Goal: Information Seeking & Learning: Check status

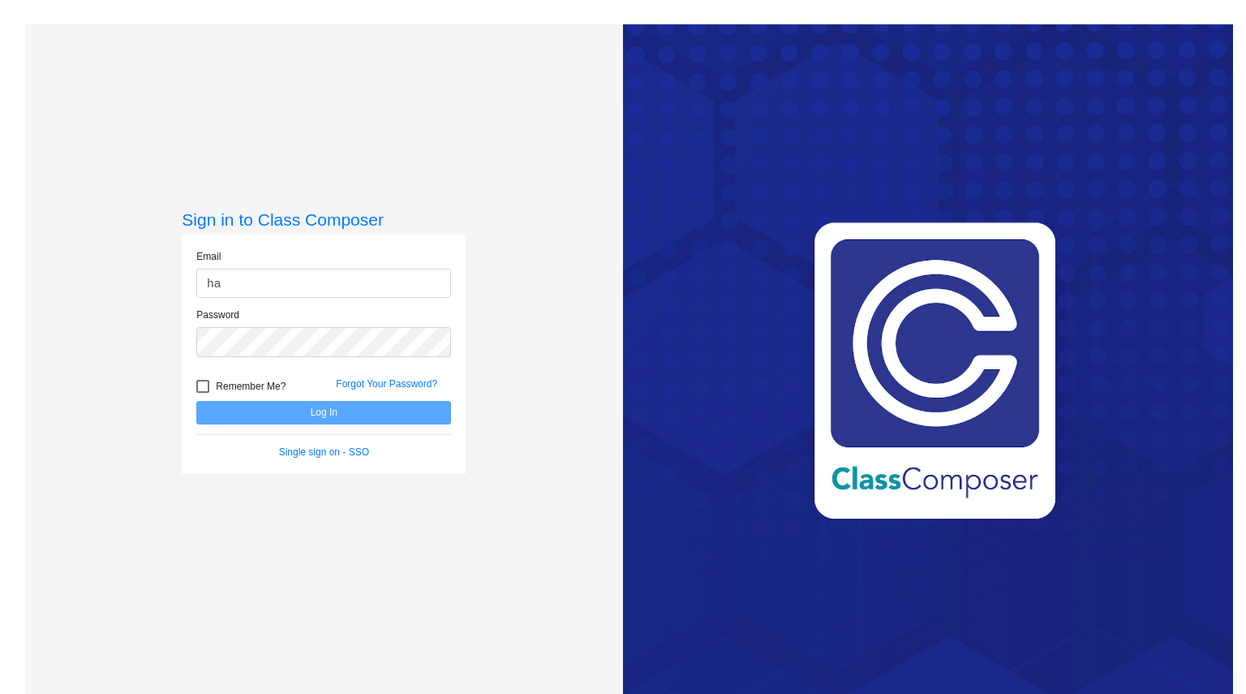
type input "[PERSON_NAME][EMAIL_ADDRESS][PERSON_NAME][PERSON_NAME][DOMAIN_NAME]"
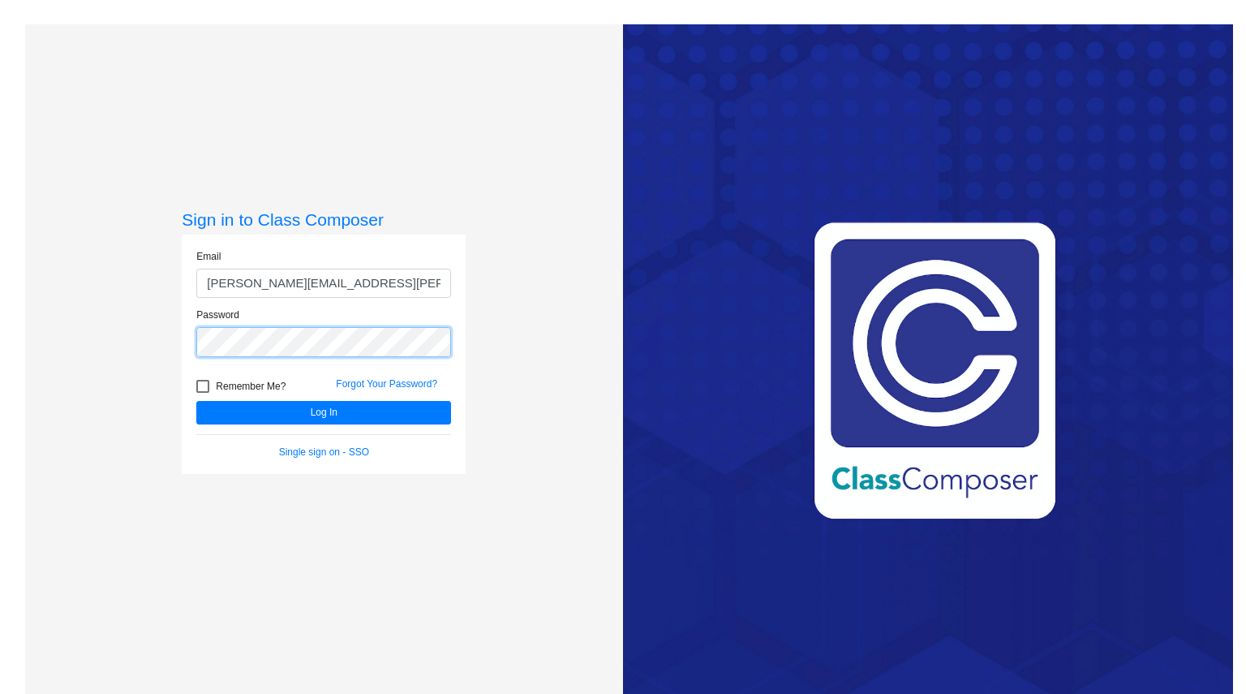
click at [196, 401] on button "Log In" at bounding box center [323, 413] width 255 height 24
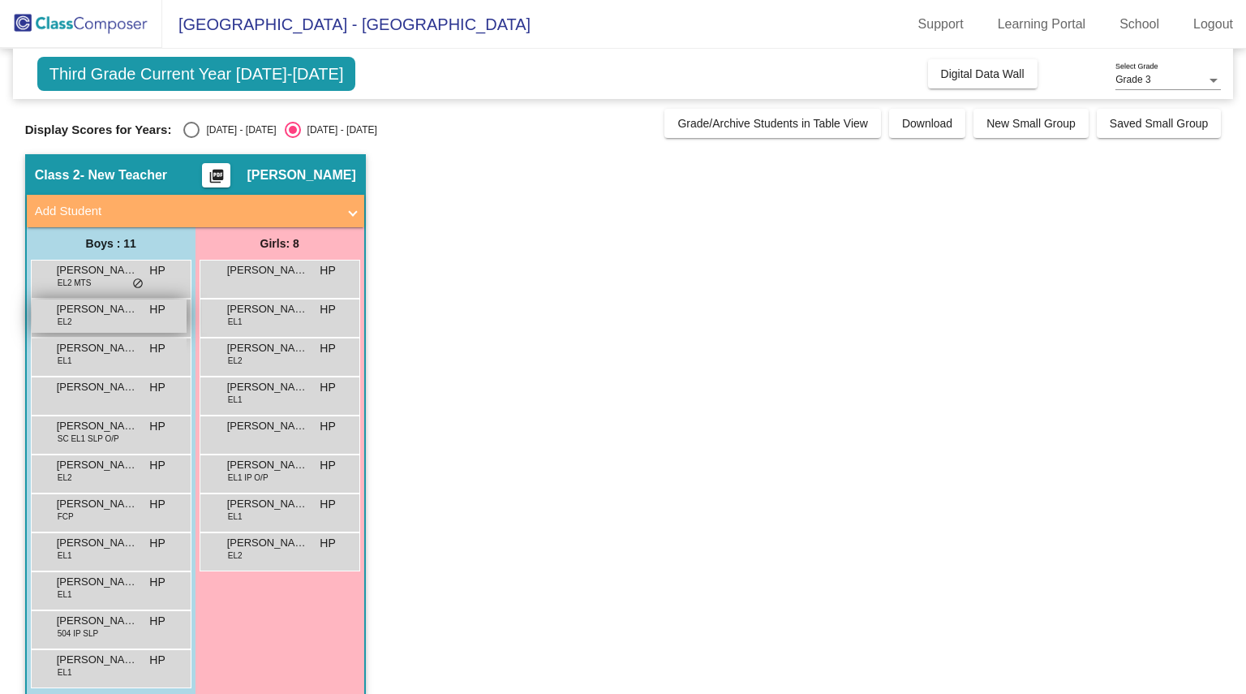
click at [129, 311] on span "[PERSON_NAME]" at bounding box center [97, 309] width 81 height 16
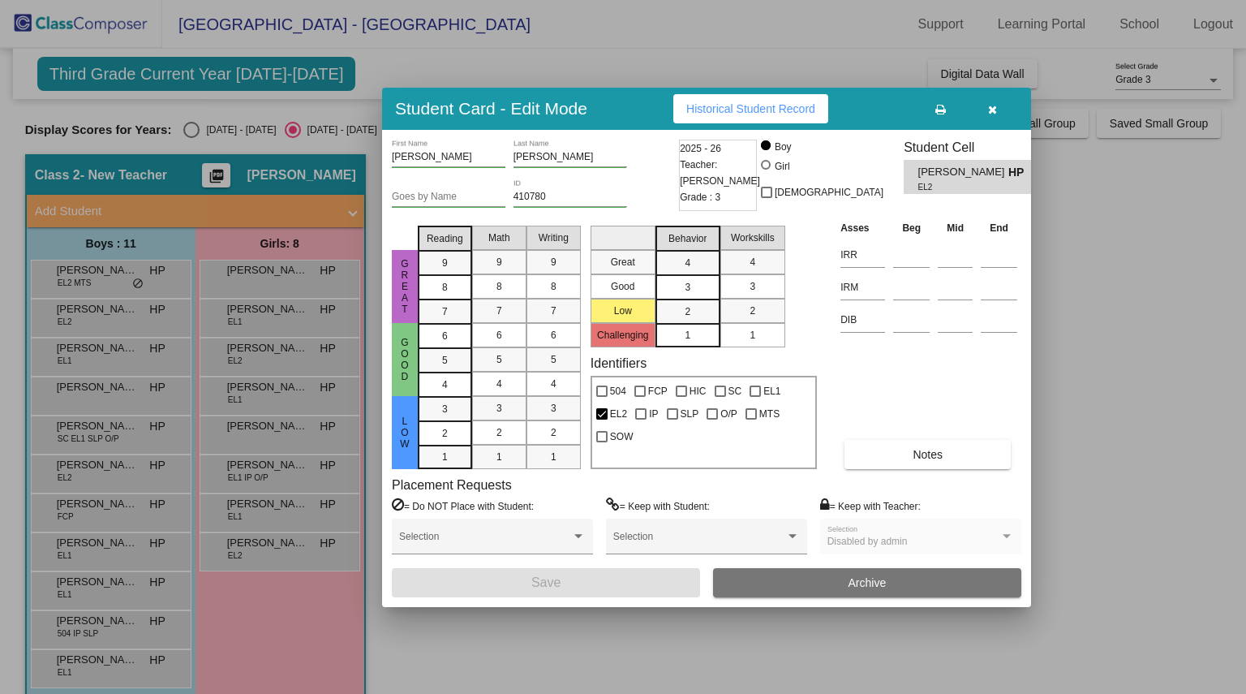
click at [707, 101] on button "Historical Student Record" at bounding box center [750, 108] width 155 height 29
click at [996, 105] on icon "button" at bounding box center [992, 109] width 9 height 11
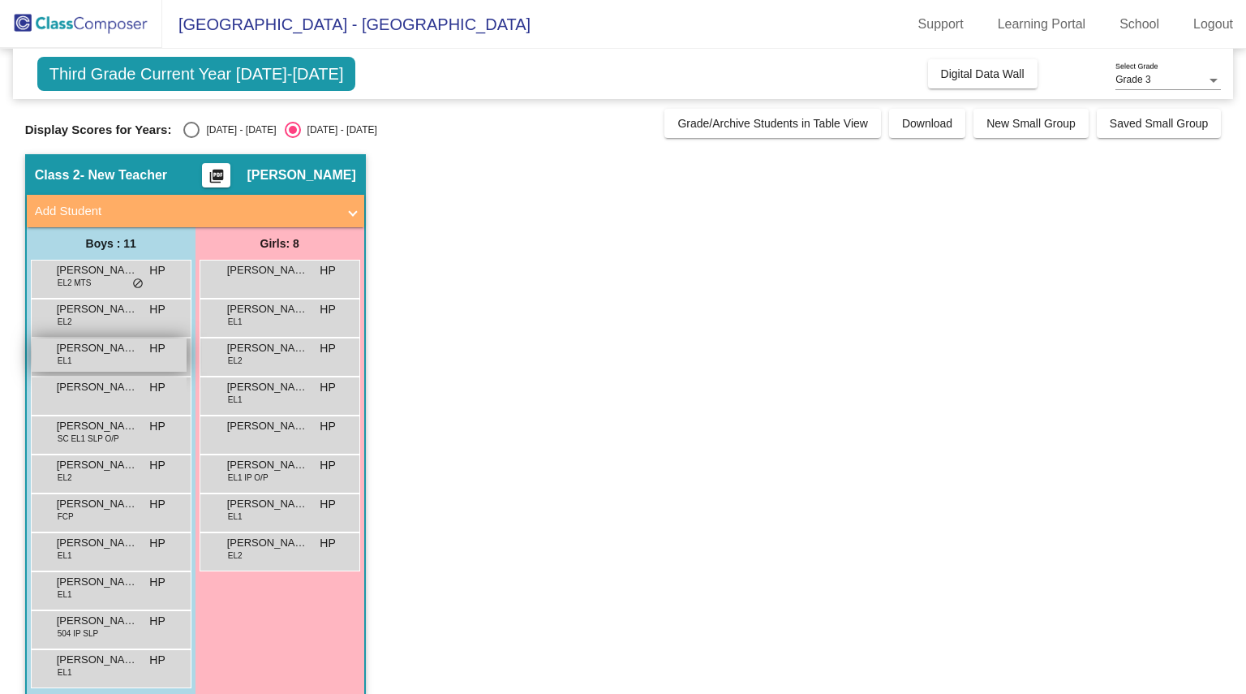
click at [130, 351] on span "[PERSON_NAME]" at bounding box center [97, 348] width 81 height 16
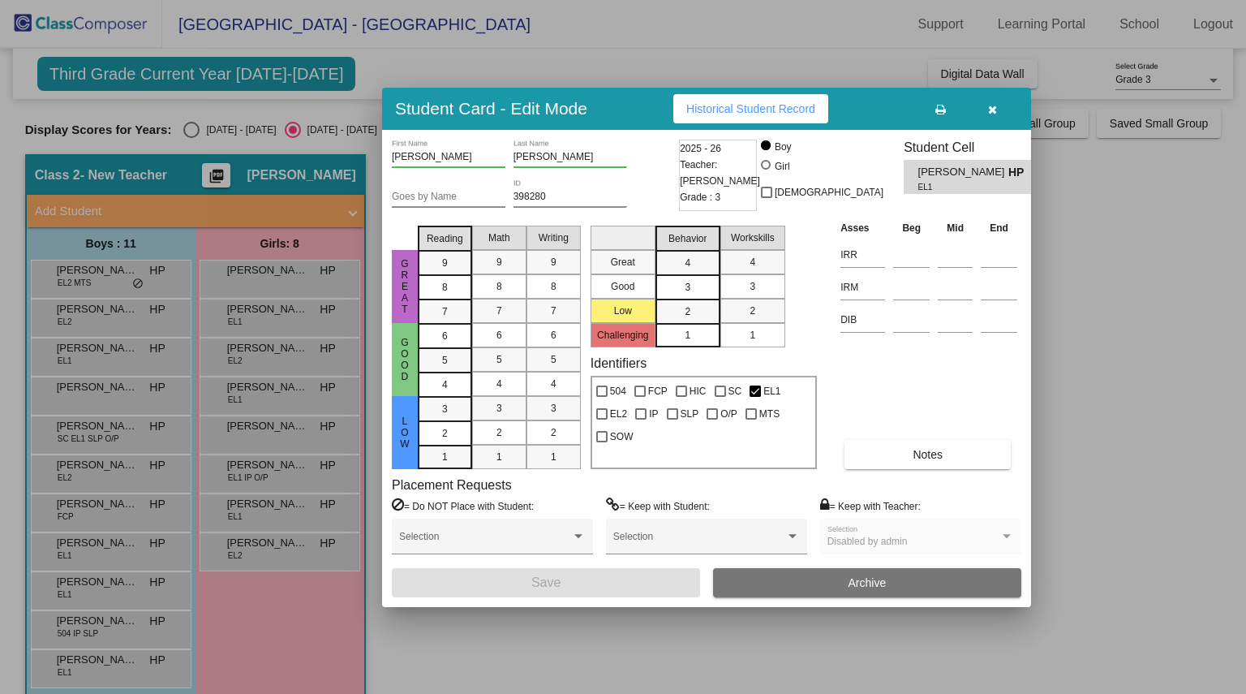
click at [771, 111] on span "Historical Student Record" at bounding box center [750, 108] width 129 height 13
click at [988, 105] on icon "button" at bounding box center [992, 109] width 9 height 11
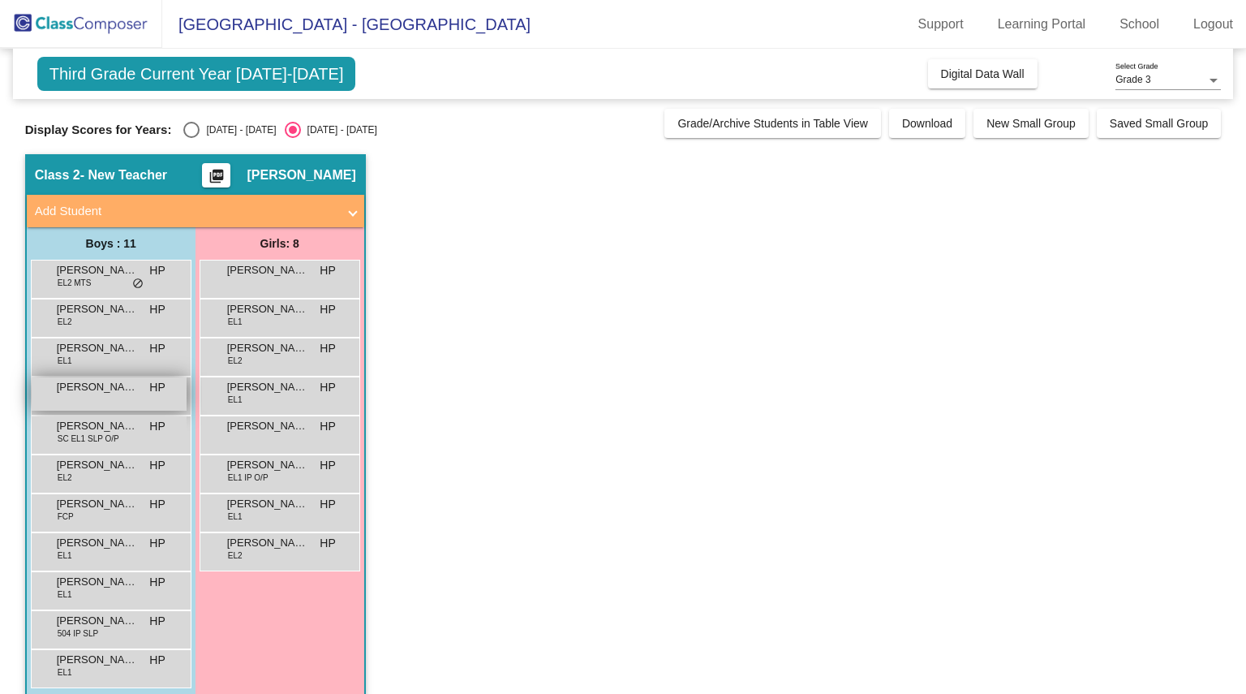
click at [92, 397] on div "[PERSON_NAME] HP lock do_not_disturb_alt" at bounding box center [109, 393] width 155 height 33
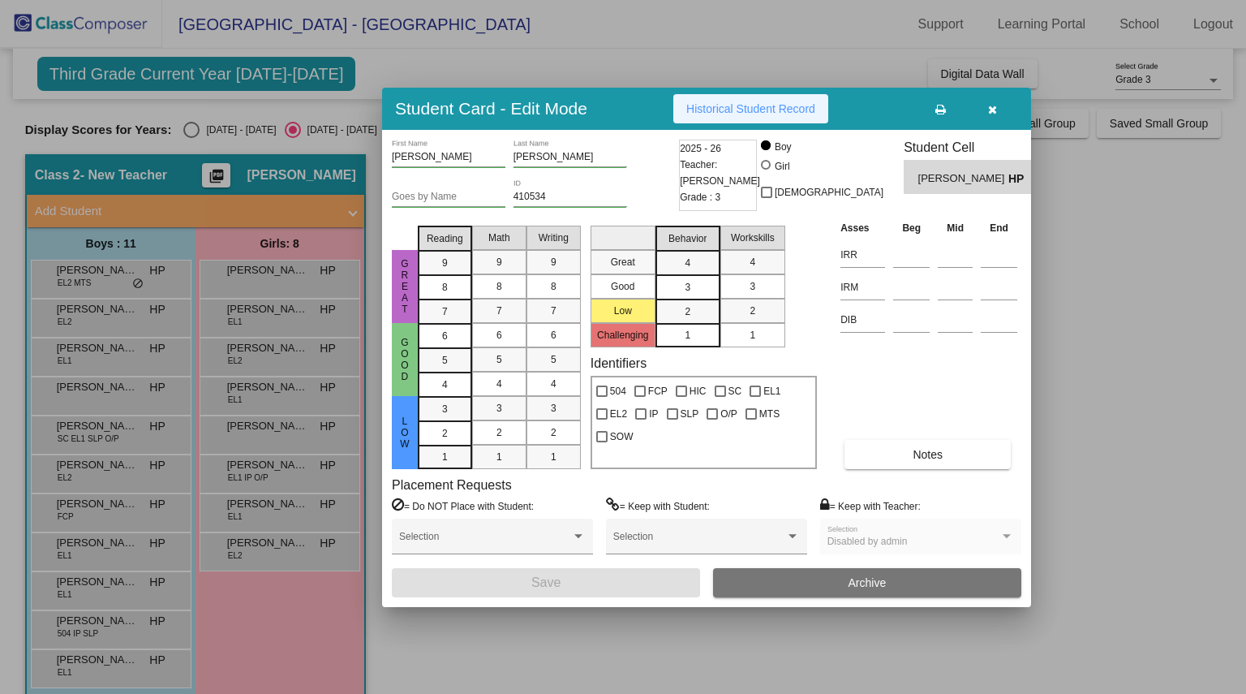
click at [750, 116] on button "Historical Student Record" at bounding box center [750, 108] width 155 height 29
click at [995, 104] on icon "button" at bounding box center [992, 109] width 9 height 11
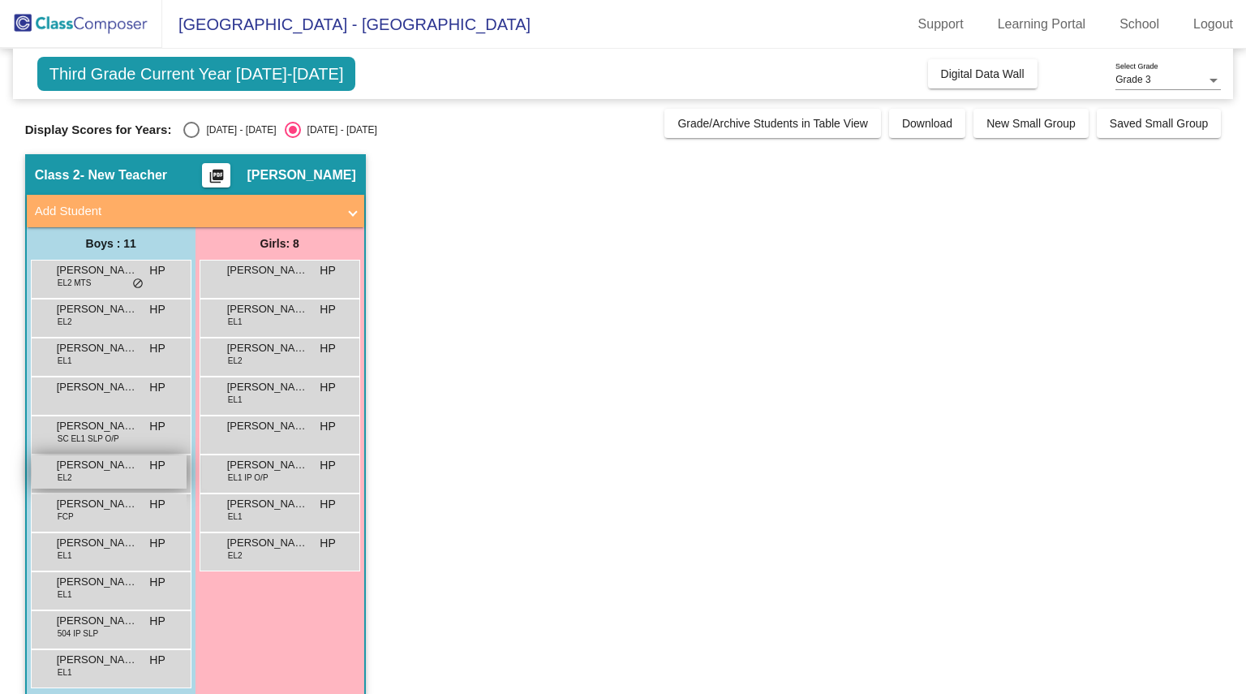
click at [141, 475] on div "[PERSON_NAME] EL2 HP lock do_not_disturb_alt" at bounding box center [109, 471] width 155 height 33
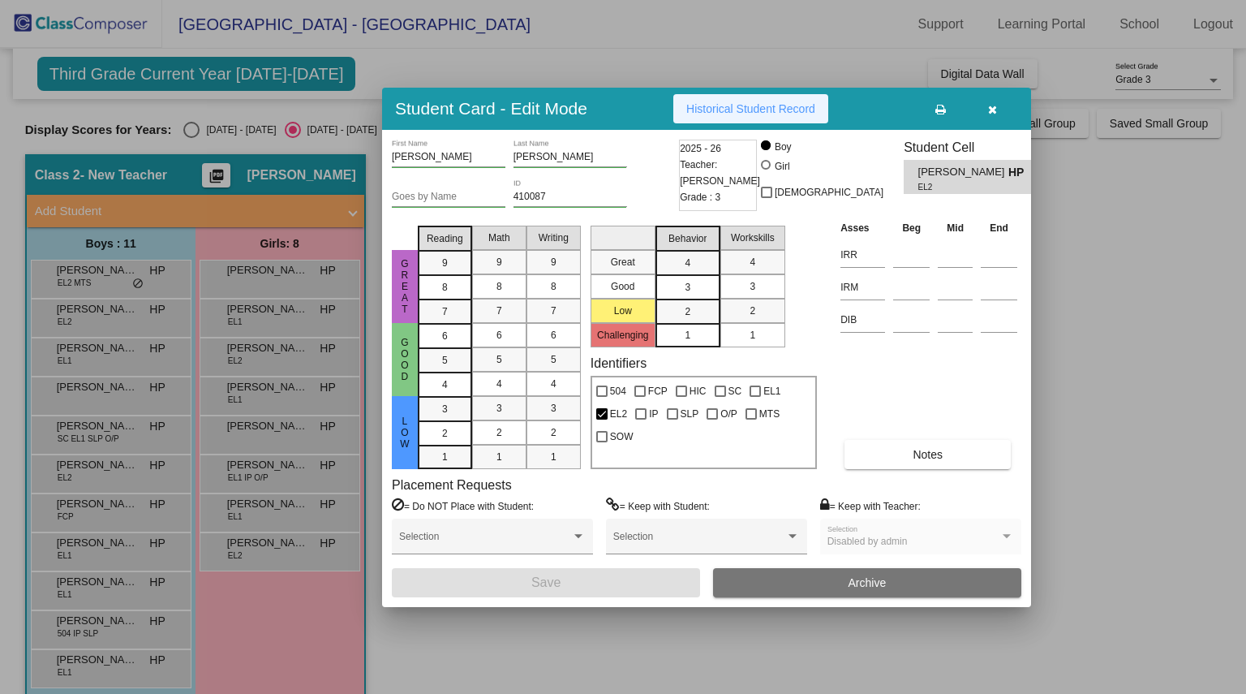
click at [720, 102] on span "Historical Student Record" at bounding box center [750, 108] width 129 height 13
click at [991, 106] on icon "button" at bounding box center [992, 109] width 9 height 11
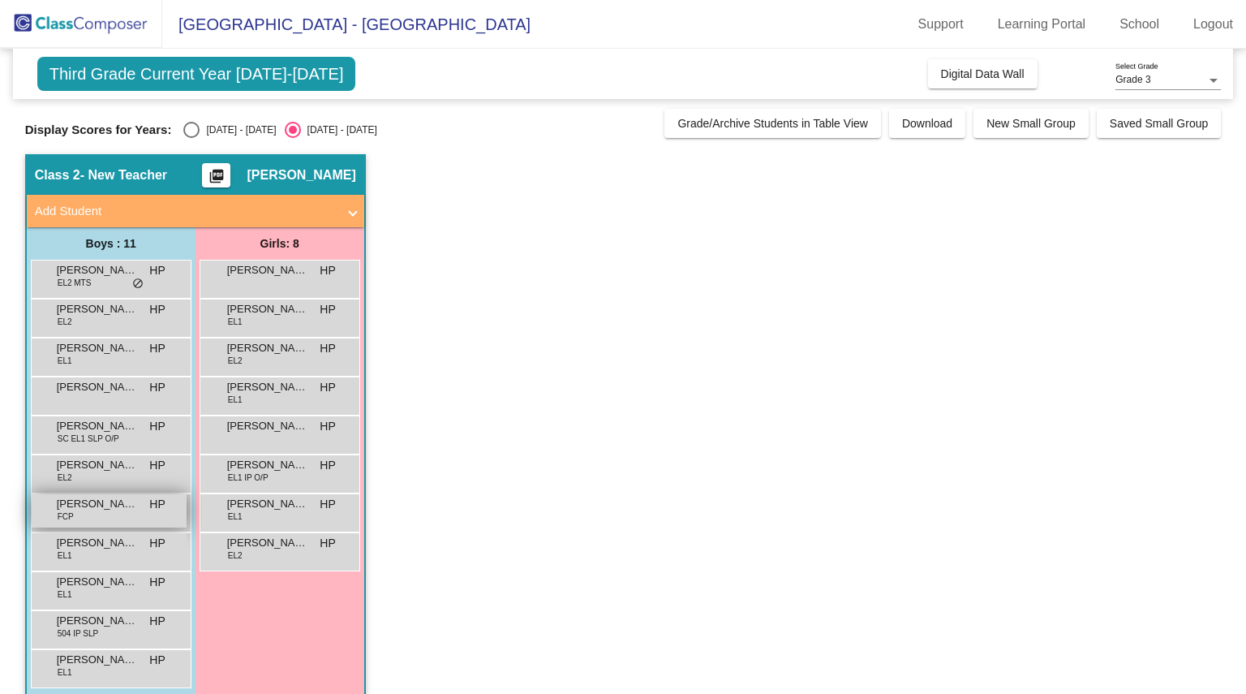
click at [105, 518] on div "[PERSON_NAME] FCP HP lock do_not_disturb_alt" at bounding box center [109, 510] width 155 height 33
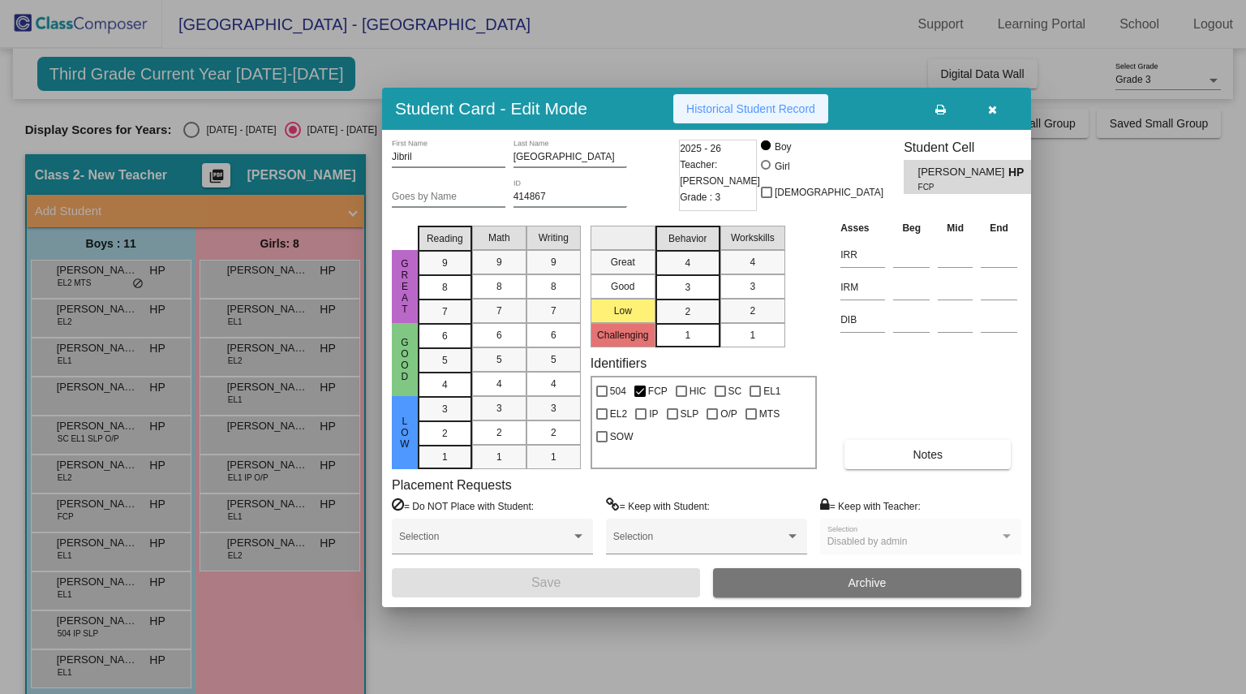
click at [756, 103] on span "Historical Student Record" at bounding box center [750, 108] width 129 height 13
click at [771, 102] on span "Historical Student Record" at bounding box center [750, 108] width 129 height 13
click at [991, 108] on icon "button" at bounding box center [992, 109] width 9 height 11
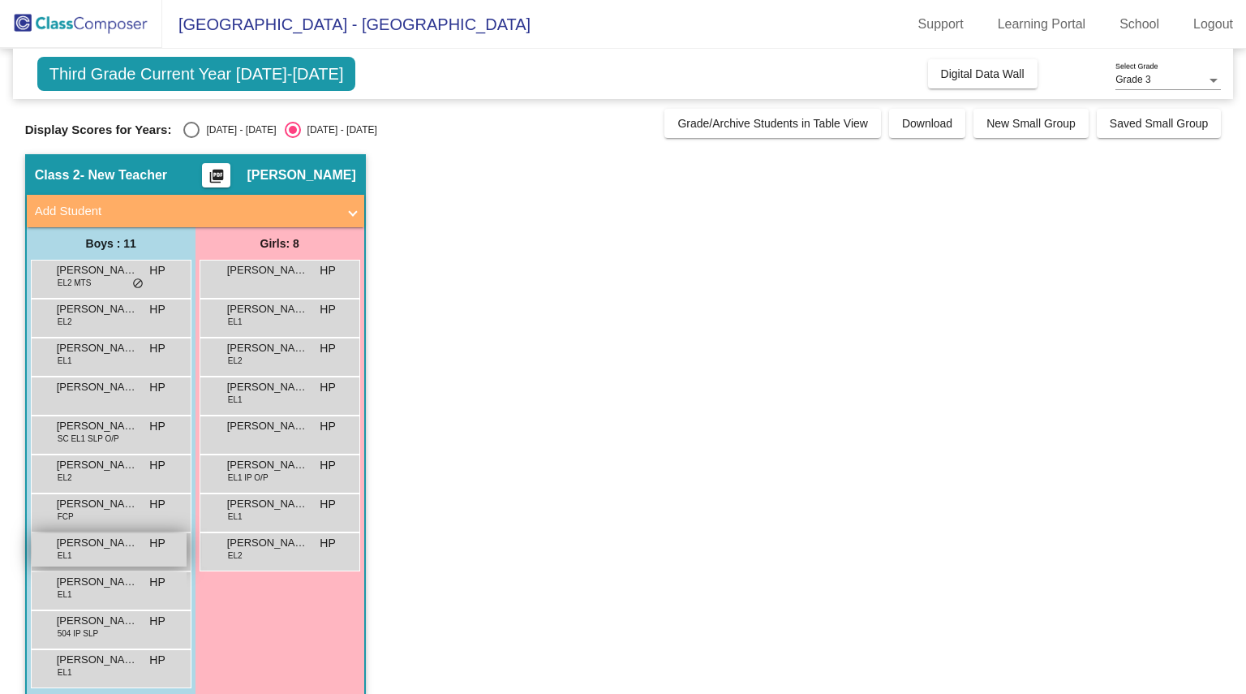
click at [81, 556] on div "[PERSON_NAME] EL1 HP lock do_not_disturb_alt" at bounding box center [109, 549] width 155 height 33
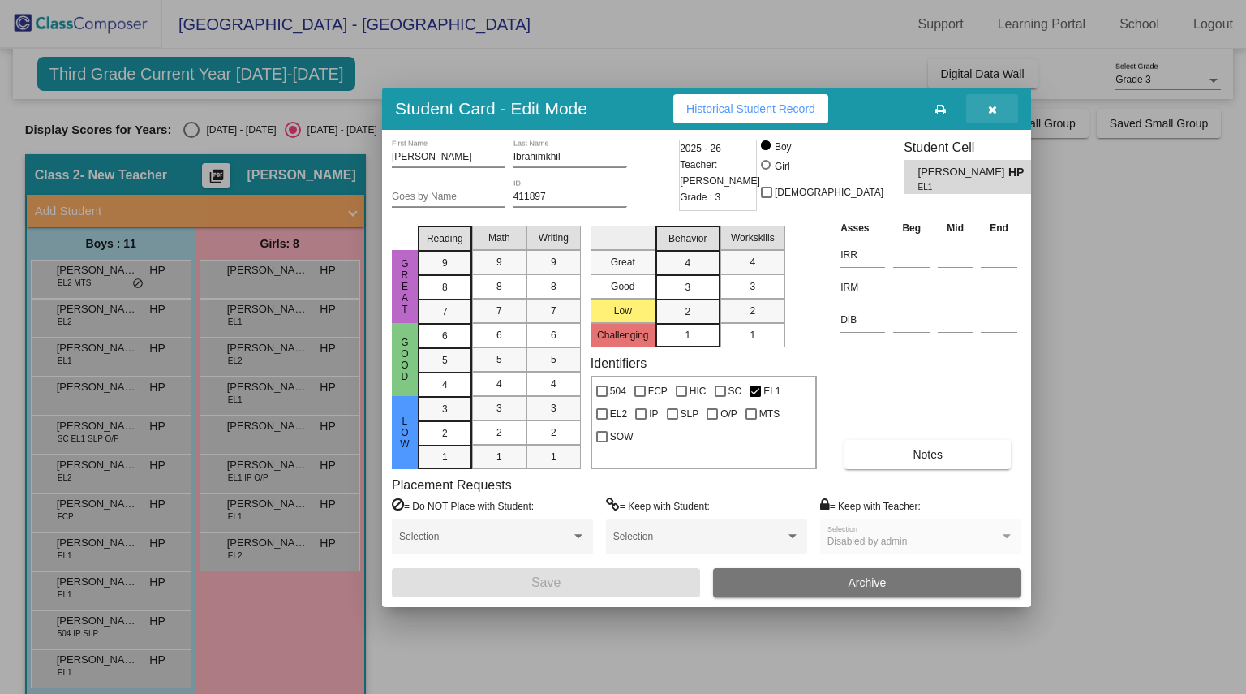
click at [992, 104] on icon "button" at bounding box center [992, 109] width 9 height 11
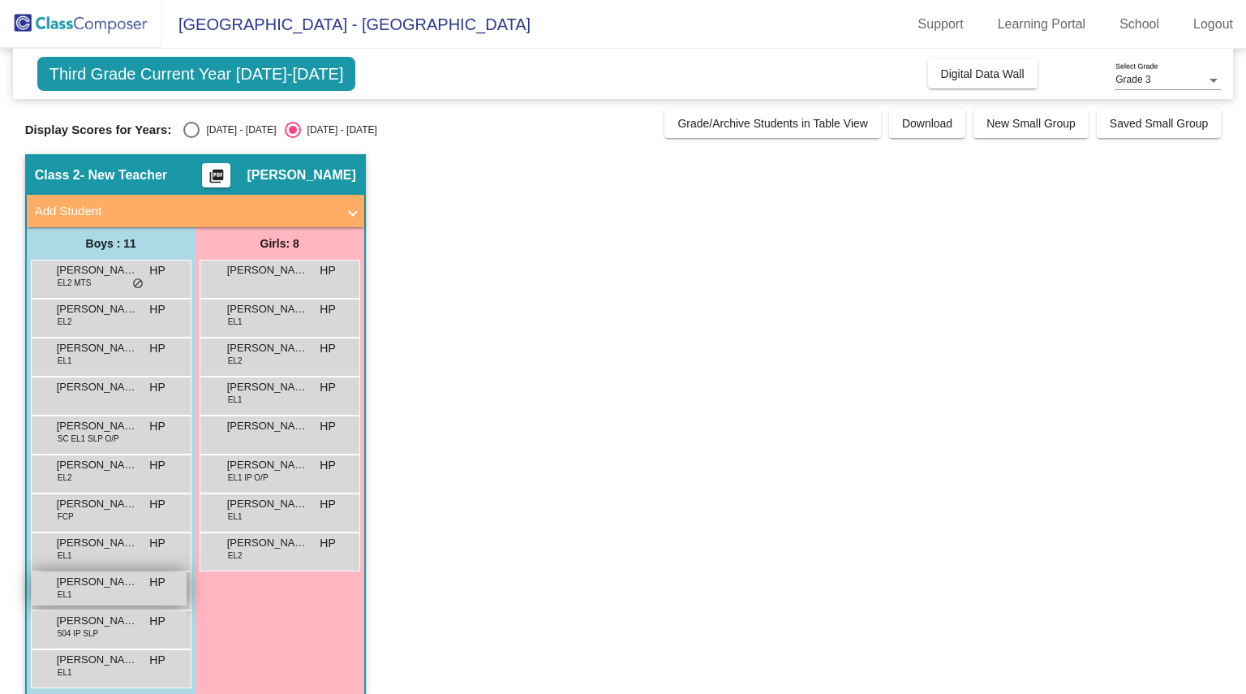
click at [117, 591] on div "[PERSON_NAME] EL1 HP lock do_not_disturb_alt" at bounding box center [109, 588] width 155 height 33
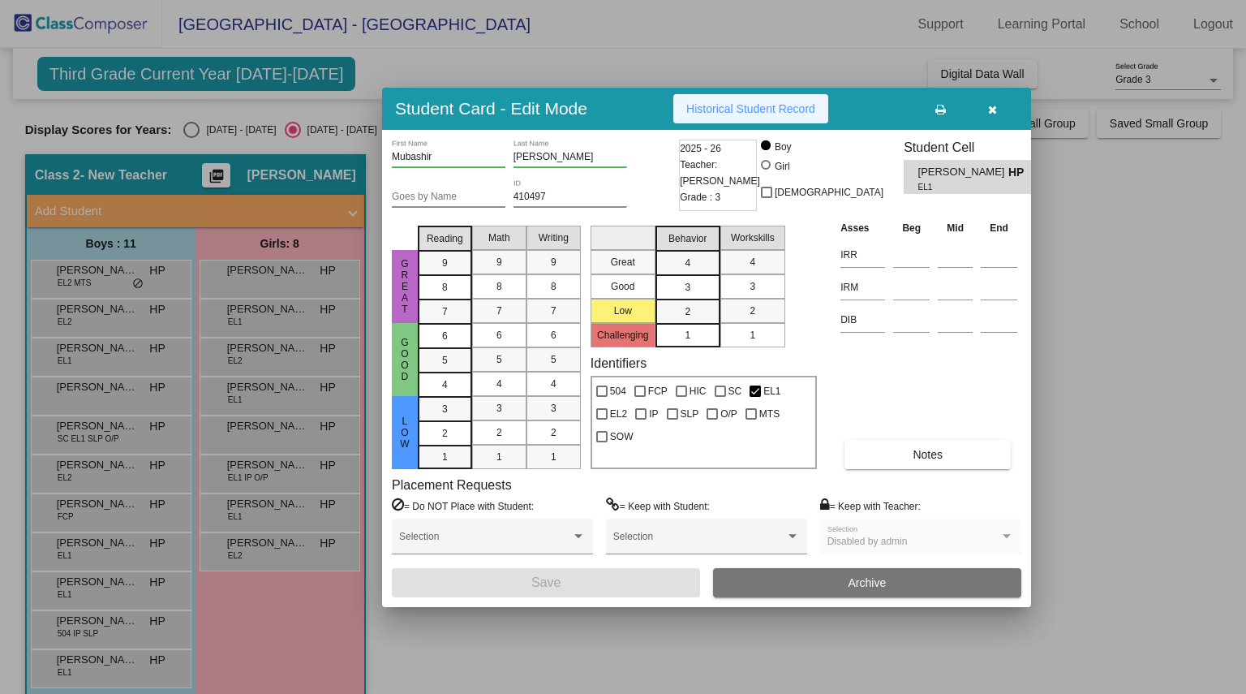
click at [774, 107] on span "Historical Student Record" at bounding box center [750, 108] width 129 height 13
click at [995, 109] on icon "button" at bounding box center [992, 109] width 9 height 11
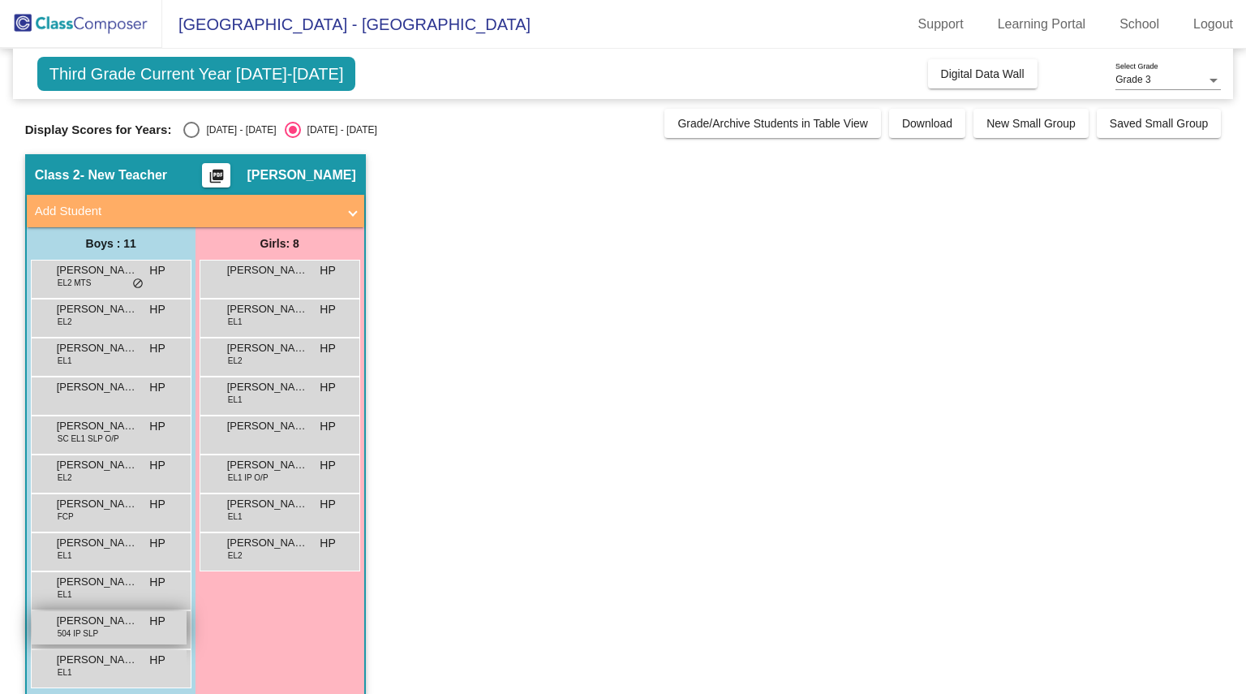
click at [105, 626] on span "[PERSON_NAME]" at bounding box center [97, 621] width 81 height 16
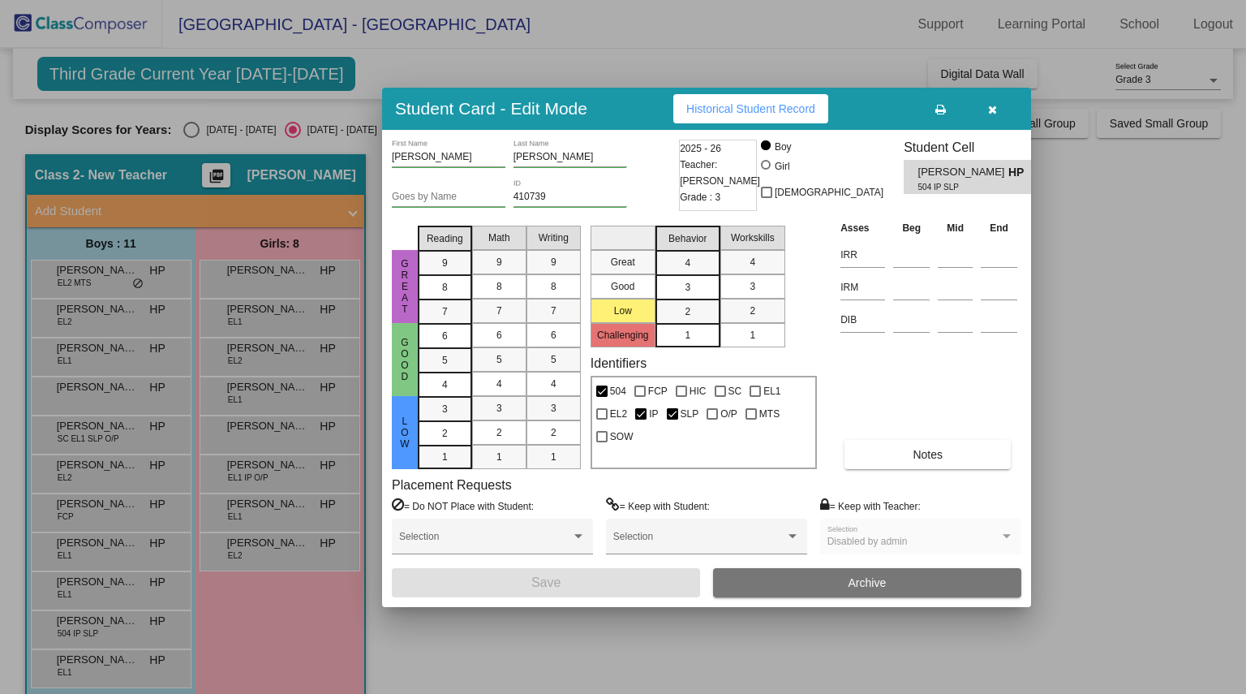
click at [765, 107] on span "Historical Student Record" at bounding box center [750, 108] width 129 height 13
click at [995, 110] on icon "button" at bounding box center [992, 109] width 9 height 11
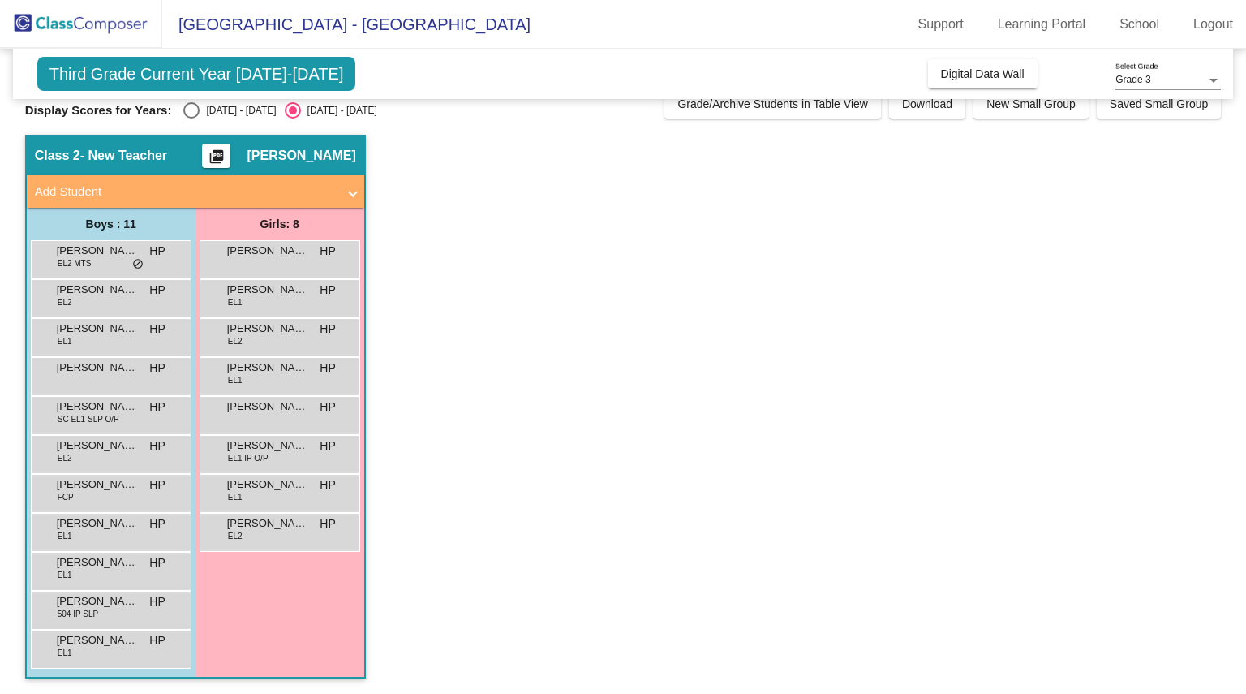
scroll to position [19, 0]
click at [105, 648] on div "[PERSON_NAME] EL1 HP lock do_not_disturb_alt" at bounding box center [109, 646] width 155 height 33
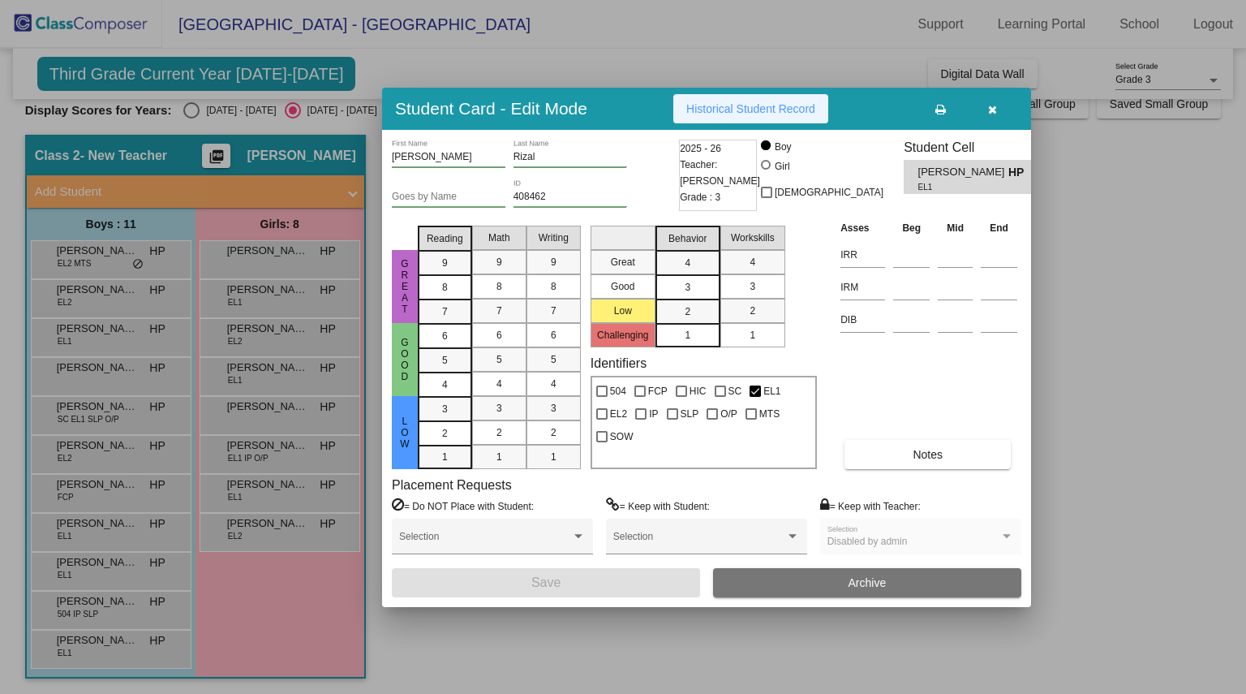
click at [760, 114] on span "Historical Student Record" at bounding box center [750, 108] width 129 height 13
click at [993, 108] on icon "button" at bounding box center [992, 109] width 9 height 11
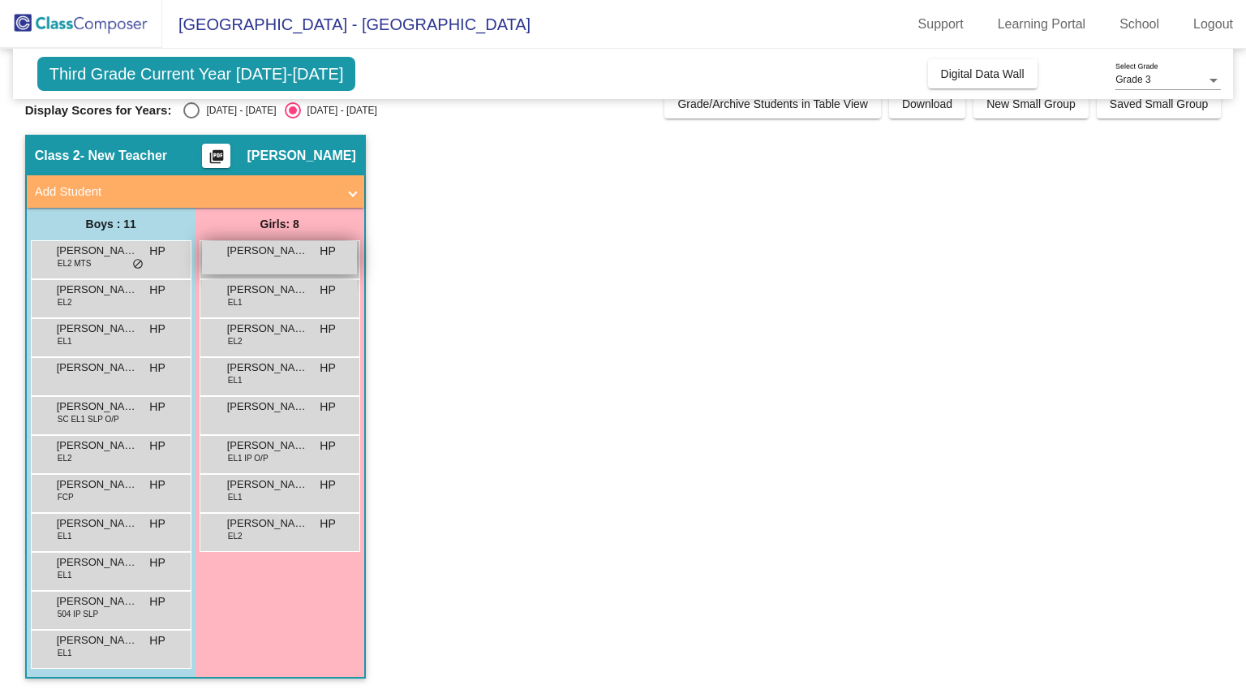
click at [305, 247] on span "[PERSON_NAME]" at bounding box center [267, 251] width 81 height 16
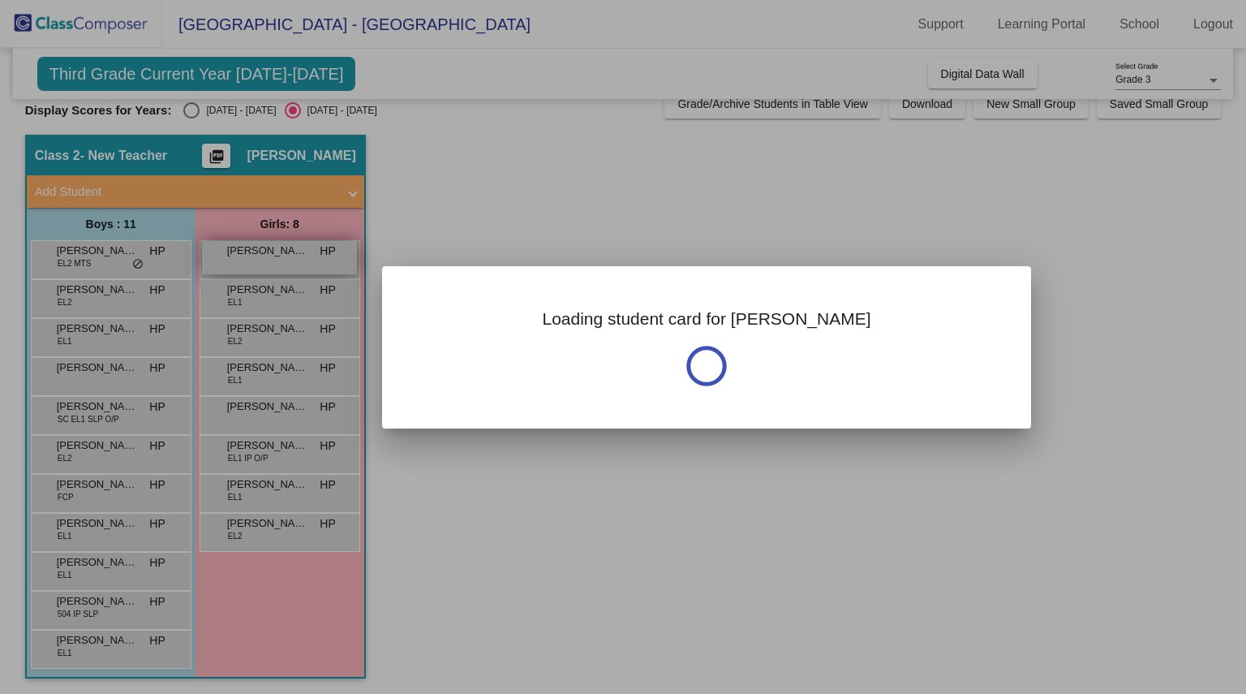
click at [305, 247] on div at bounding box center [623, 347] width 1246 height 694
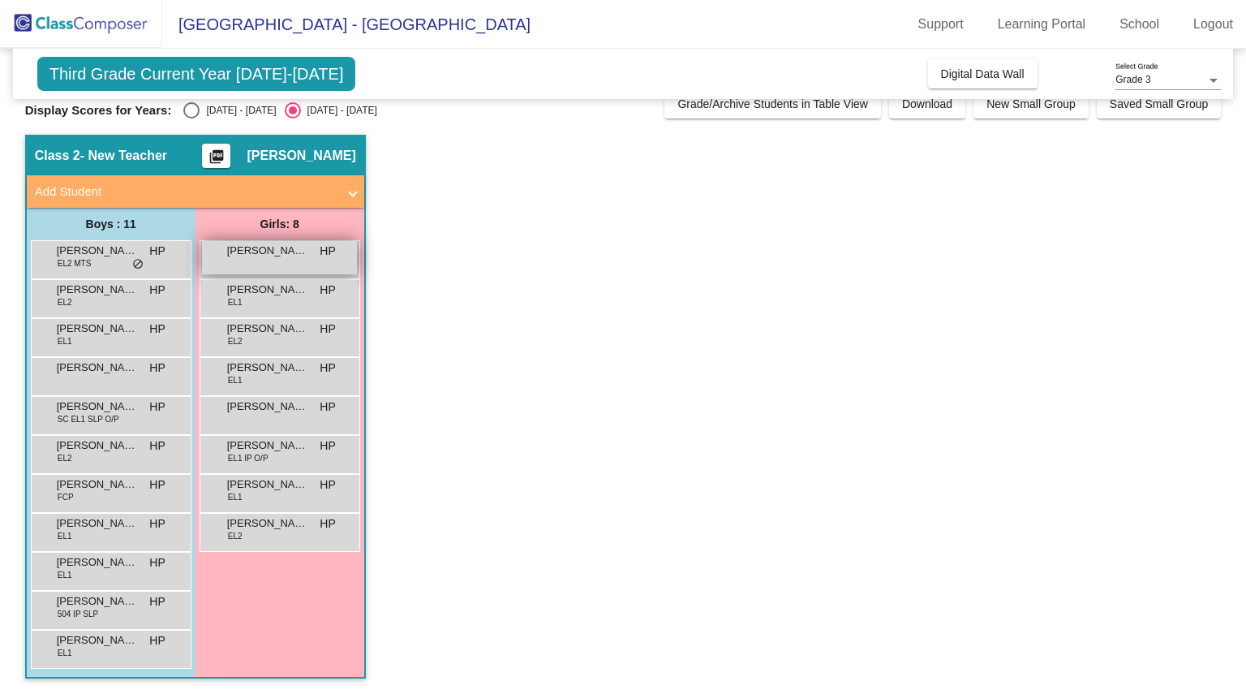
click at [258, 252] on span "[PERSON_NAME]" at bounding box center [267, 251] width 81 height 16
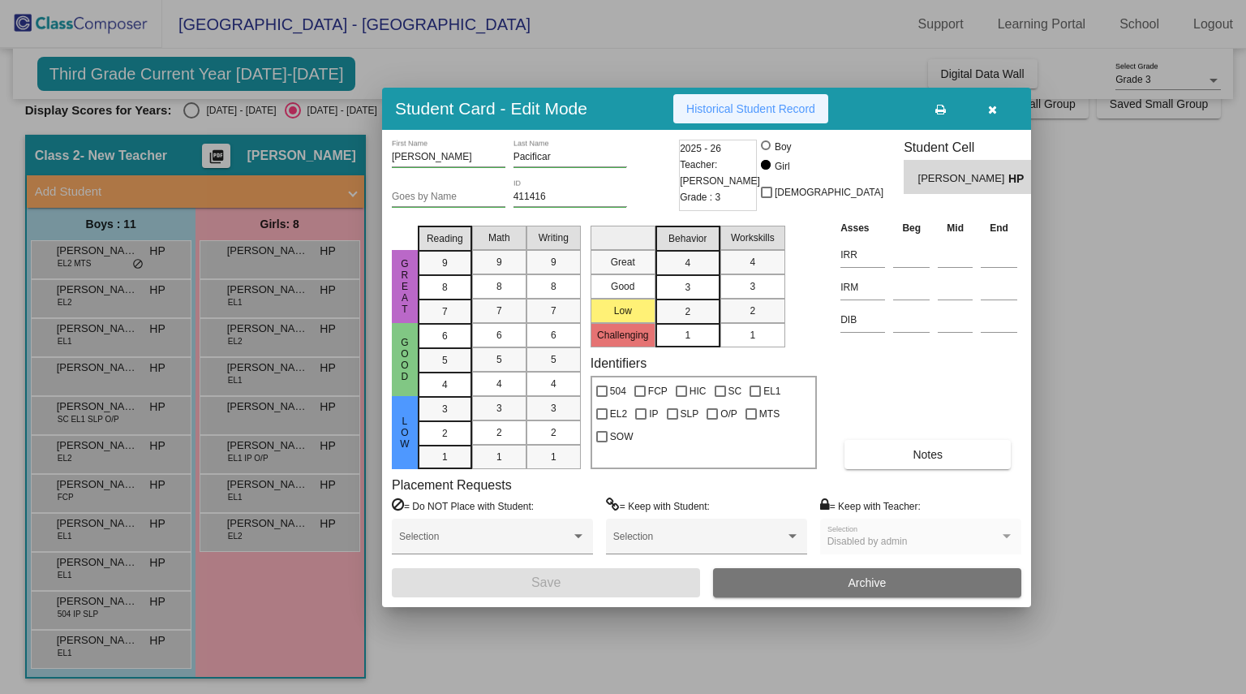
click at [747, 103] on span "Historical Student Record" at bounding box center [750, 108] width 129 height 13
click at [988, 113] on icon "button" at bounding box center [992, 109] width 9 height 11
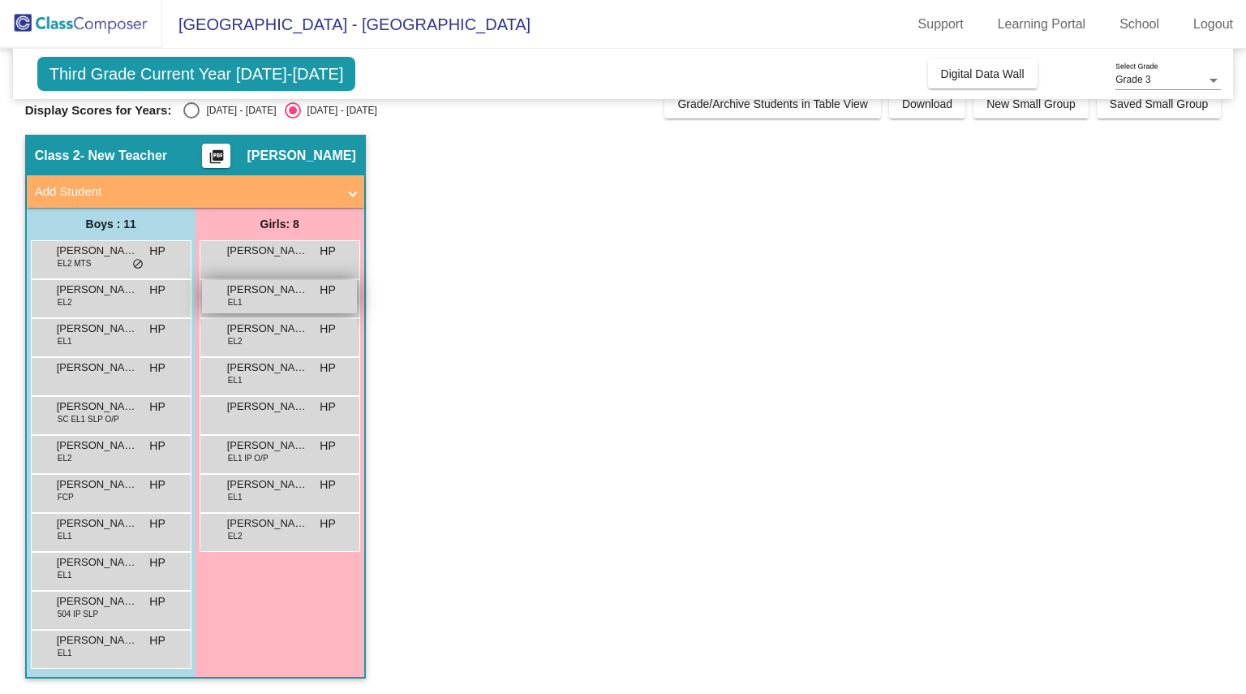
click at [326, 299] on div "[PERSON_NAME] EL1 HP lock do_not_disturb_alt" at bounding box center [279, 296] width 155 height 33
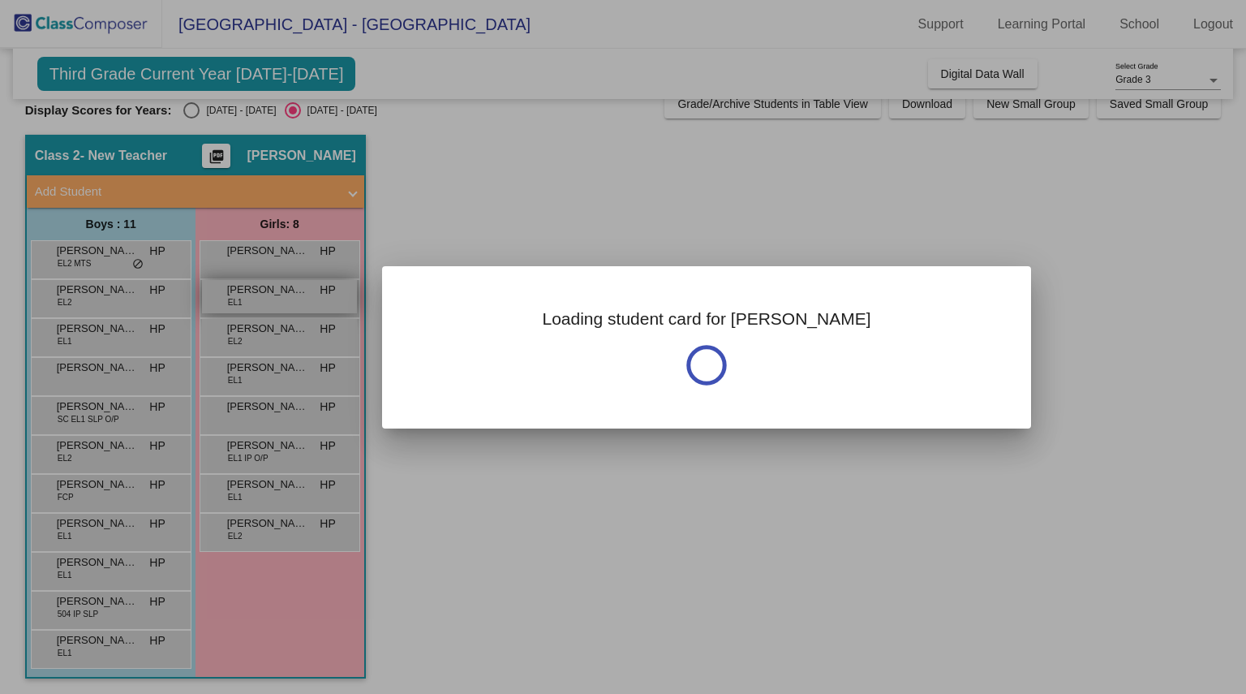
click at [326, 299] on div at bounding box center [623, 347] width 1246 height 694
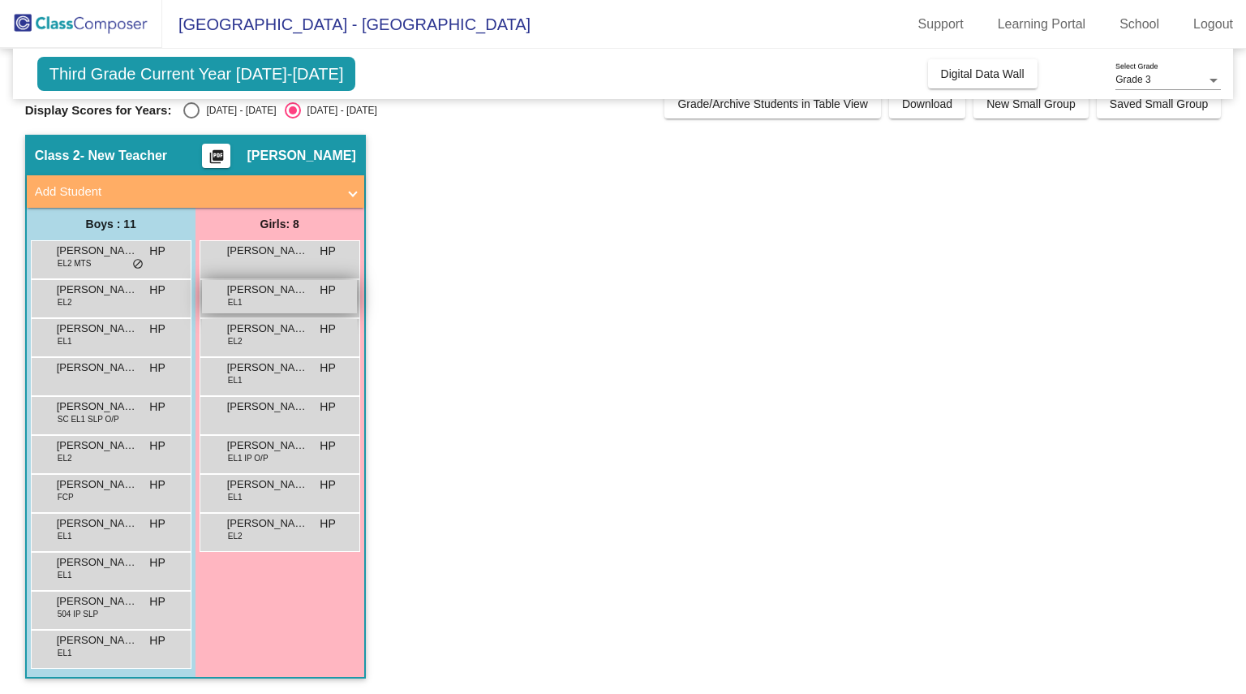
click at [326, 299] on div "[PERSON_NAME] EL1 HP lock do_not_disturb_alt" at bounding box center [279, 296] width 155 height 33
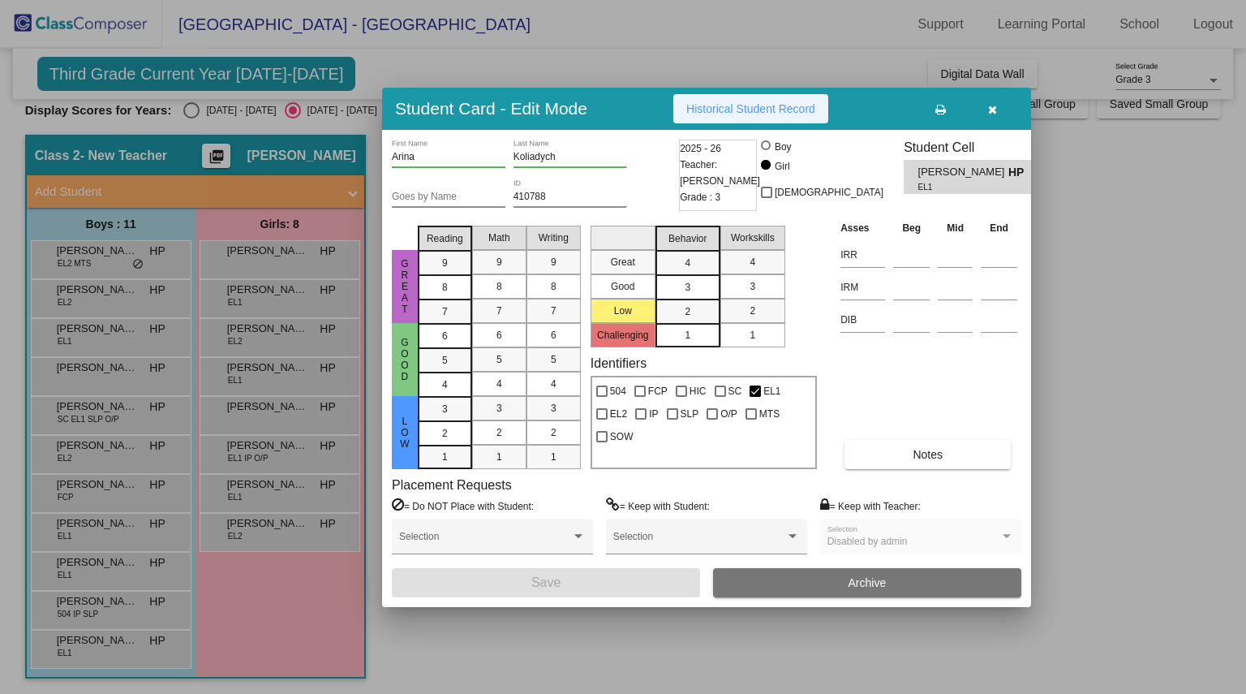
click at [726, 108] on span "Historical Student Record" at bounding box center [750, 108] width 129 height 13
click at [991, 108] on icon "button" at bounding box center [992, 109] width 9 height 11
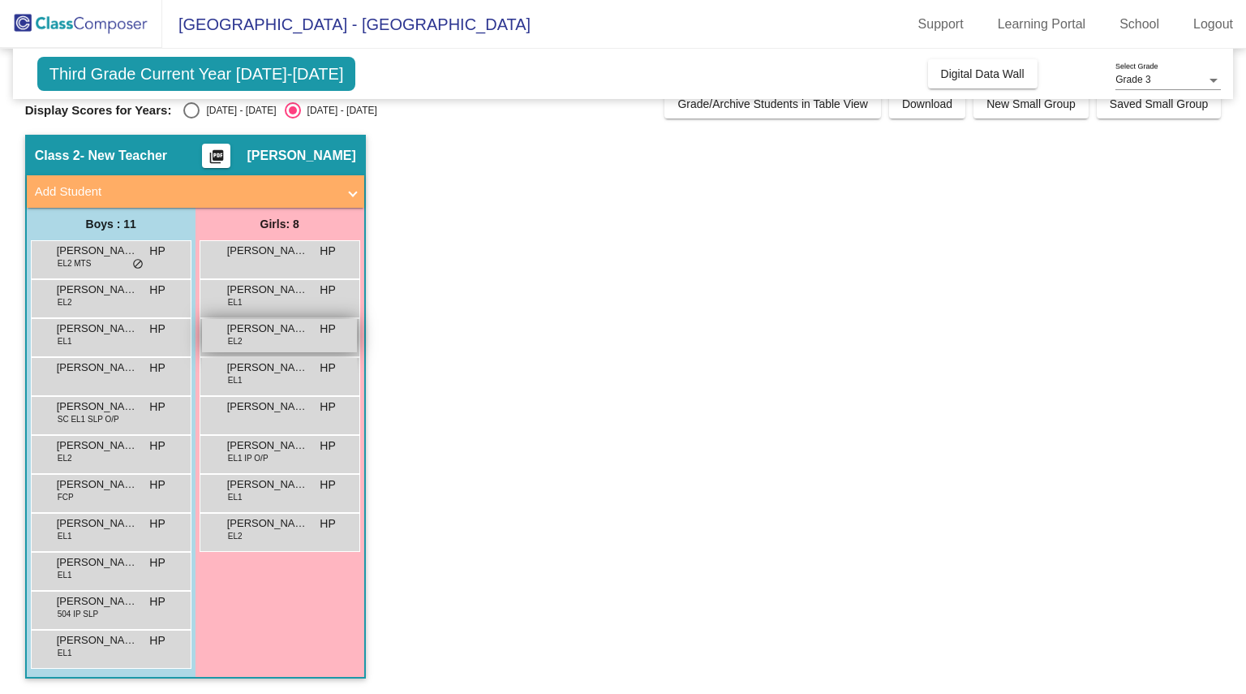
click at [278, 338] on div "[PERSON_NAME] EL2 HP lock do_not_disturb_alt" at bounding box center [279, 335] width 155 height 33
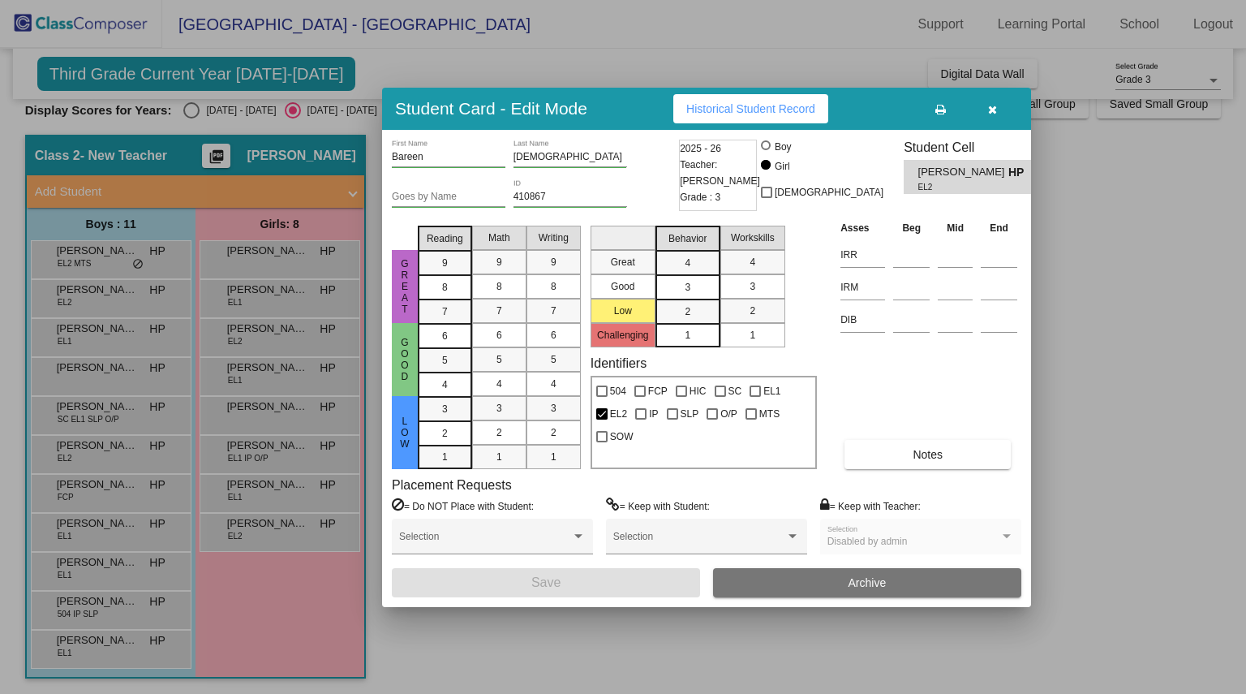
click at [764, 103] on span "Historical Student Record" at bounding box center [750, 108] width 129 height 13
click at [995, 114] on icon "button" at bounding box center [992, 109] width 9 height 11
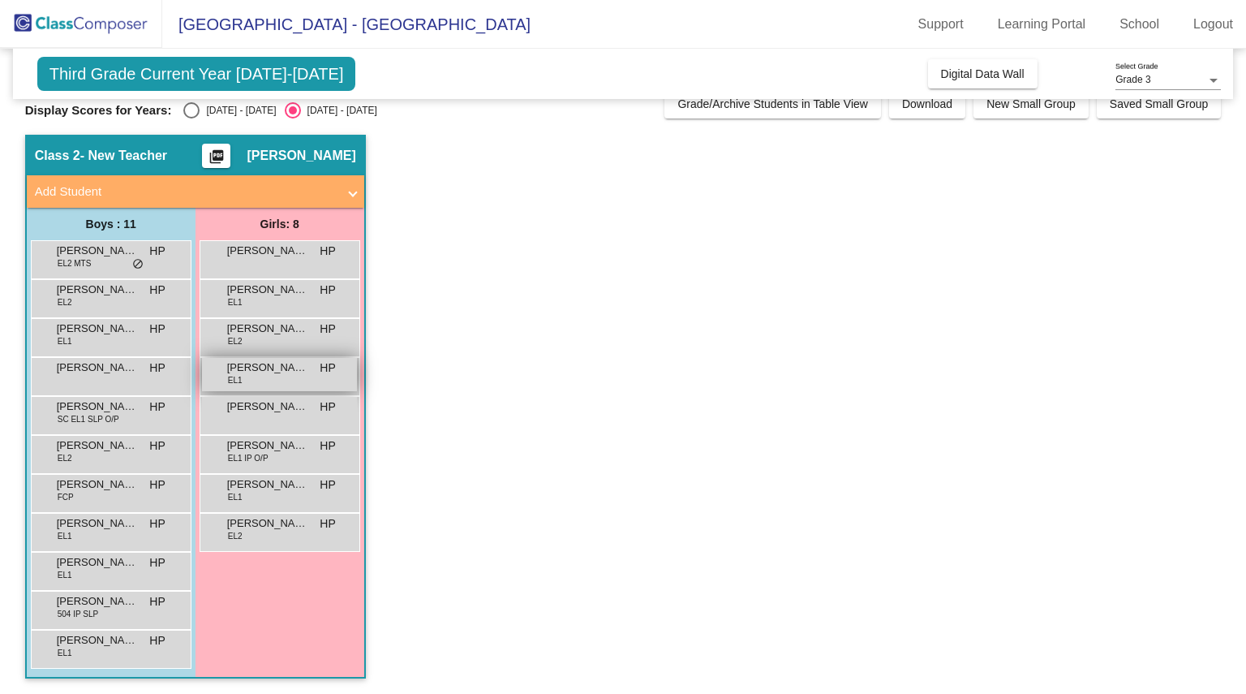
click at [289, 371] on span "[PERSON_NAME]" at bounding box center [267, 367] width 81 height 16
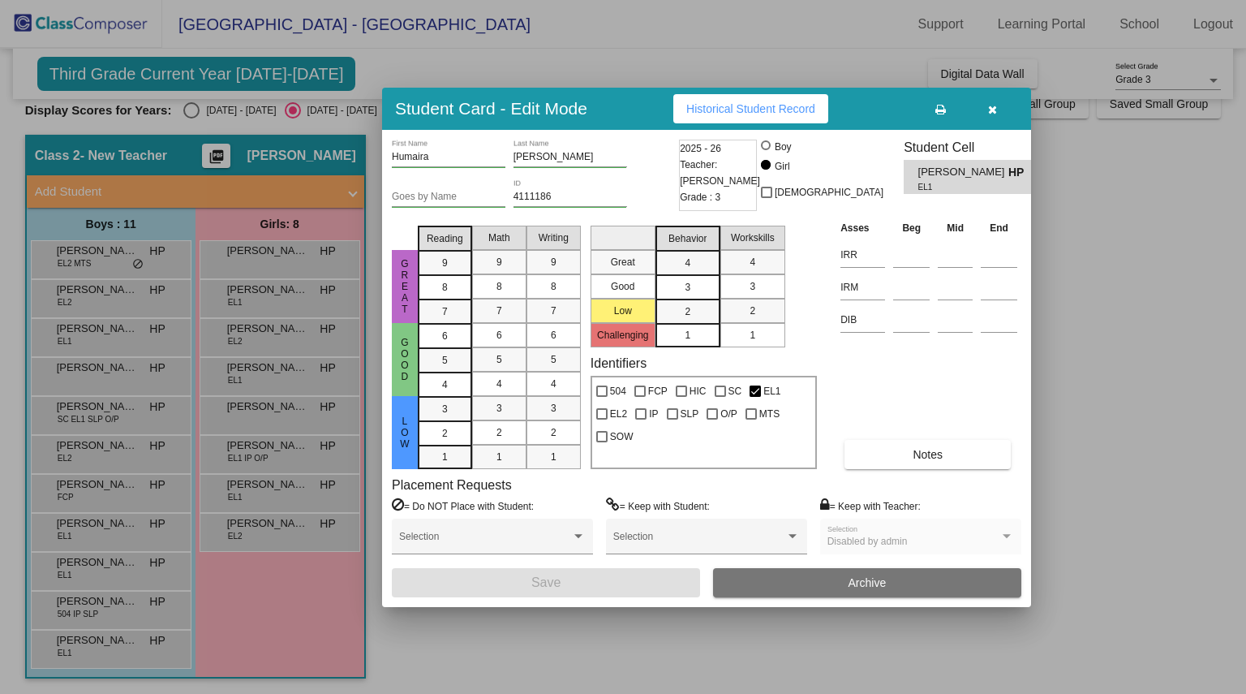
click at [788, 116] on button "Historical Student Record" at bounding box center [750, 108] width 155 height 29
click at [991, 100] on button "button" at bounding box center [992, 108] width 52 height 29
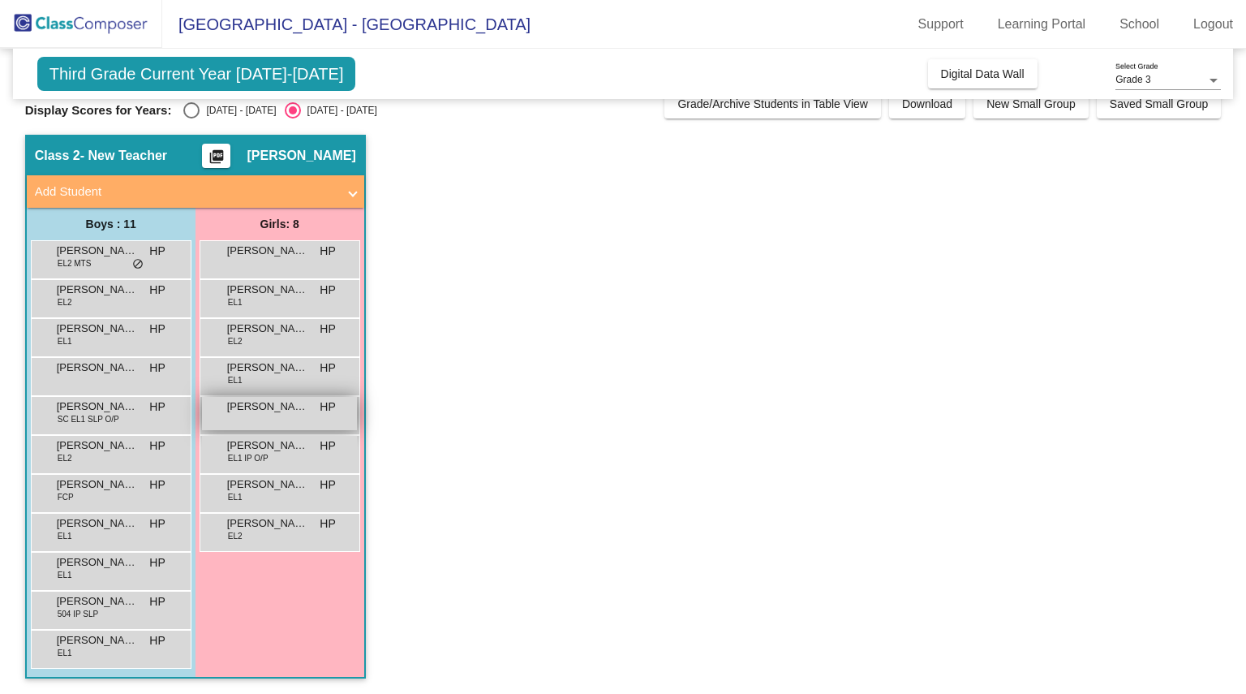
click at [255, 419] on div "[PERSON_NAME] HP lock do_not_disturb_alt" at bounding box center [279, 413] width 155 height 33
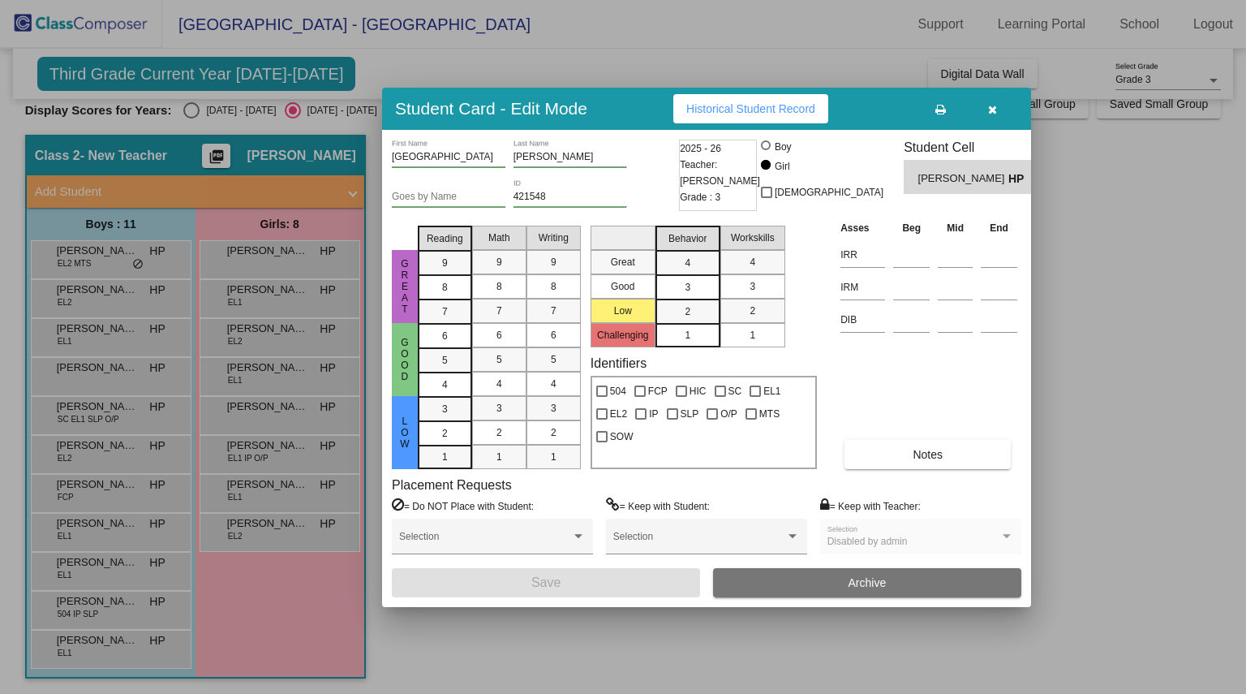
click at [749, 109] on span "Historical Student Record" at bounding box center [750, 108] width 129 height 13
click at [995, 106] on icon "button" at bounding box center [992, 109] width 9 height 11
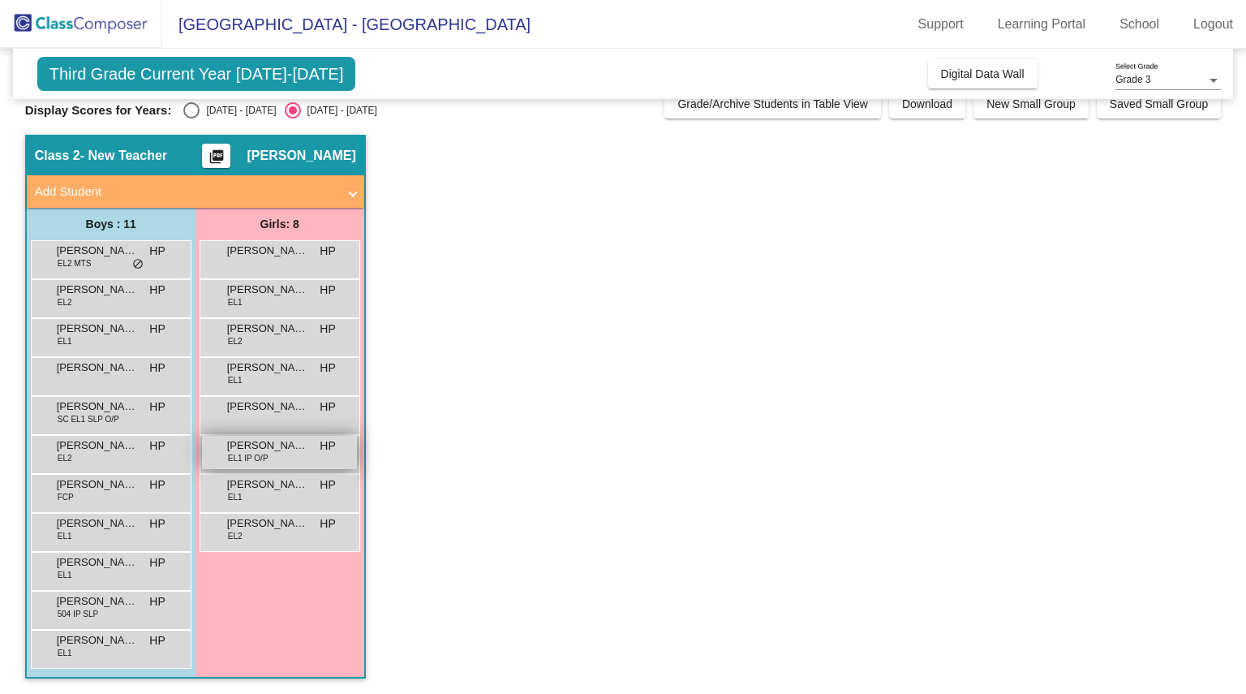
click at [312, 457] on div "[PERSON_NAME] EL1 IP O/P HP lock do_not_disturb_alt" at bounding box center [279, 452] width 155 height 33
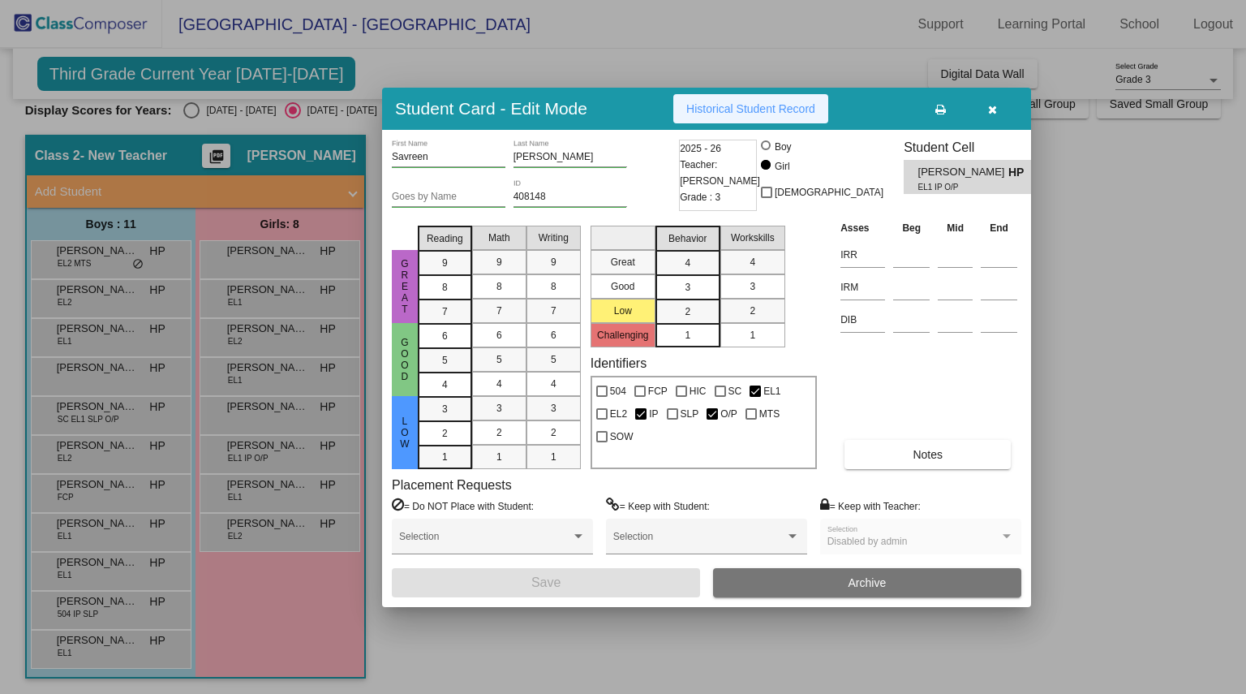
click at [751, 111] on span "Historical Student Record" at bounding box center [750, 108] width 129 height 13
click at [991, 107] on icon "button" at bounding box center [992, 109] width 9 height 11
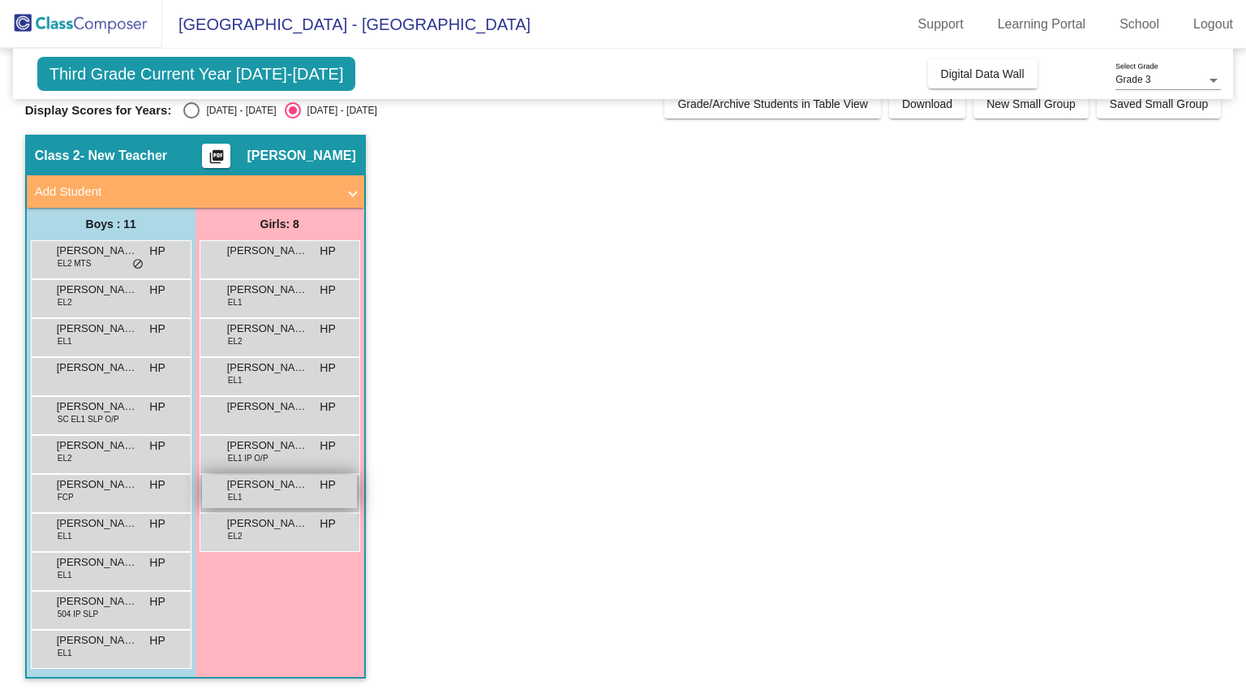
click at [256, 507] on div "[PERSON_NAME] EL1 HP lock do_not_disturb_alt" at bounding box center [279, 491] width 155 height 33
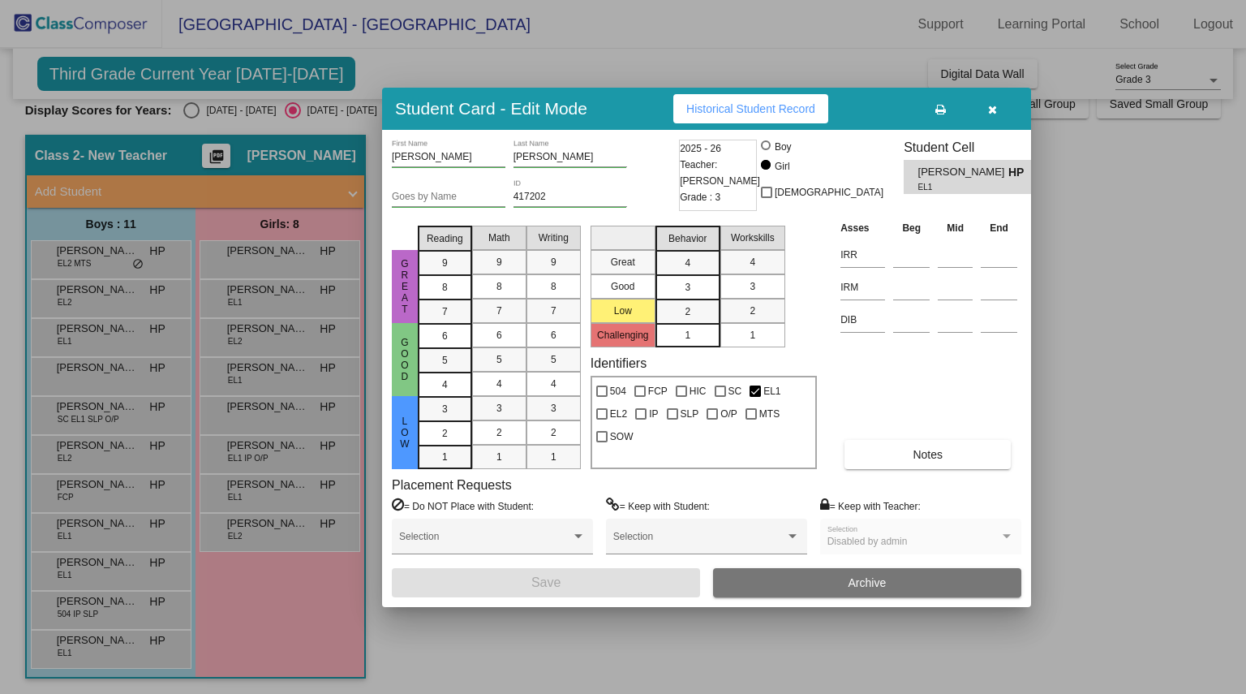
click at [727, 114] on button "Historical Student Record" at bounding box center [750, 108] width 155 height 29
click at [993, 112] on icon "button" at bounding box center [992, 109] width 9 height 11
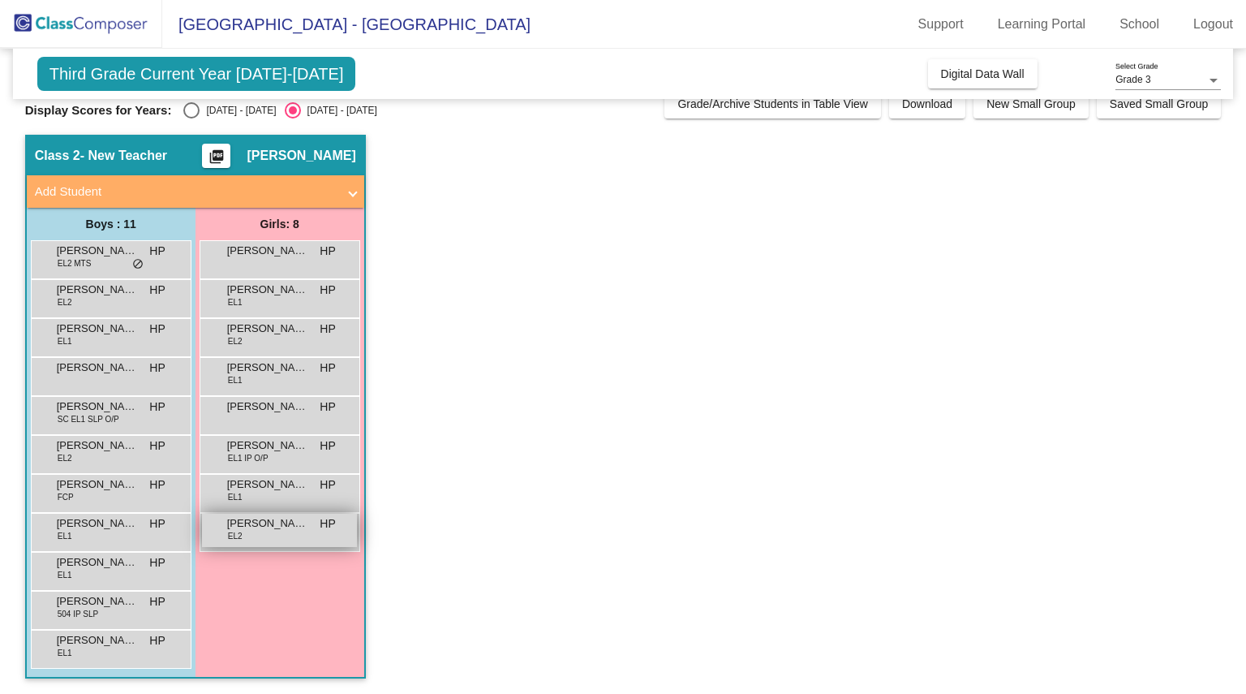
click at [272, 517] on span "[PERSON_NAME]" at bounding box center [267, 523] width 81 height 16
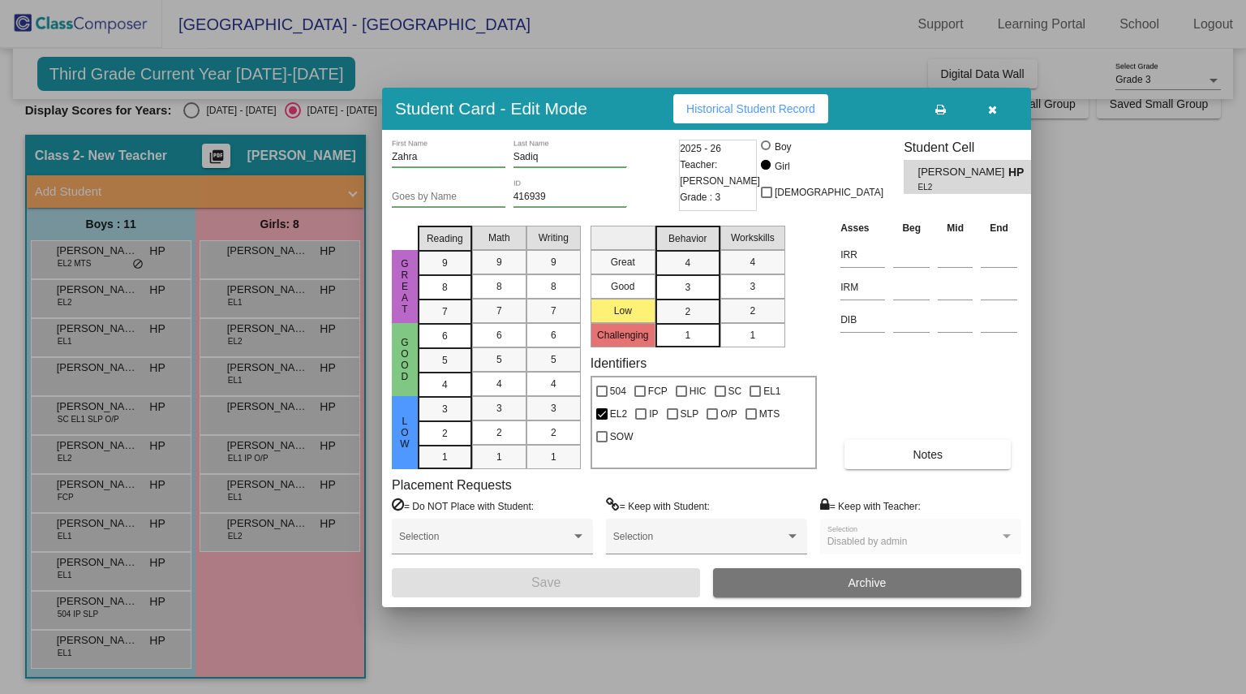
click at [755, 118] on button "Historical Student Record" at bounding box center [750, 108] width 155 height 29
click at [991, 104] on icon "button" at bounding box center [992, 109] width 9 height 11
